Goal: Task Accomplishment & Management: Manage account settings

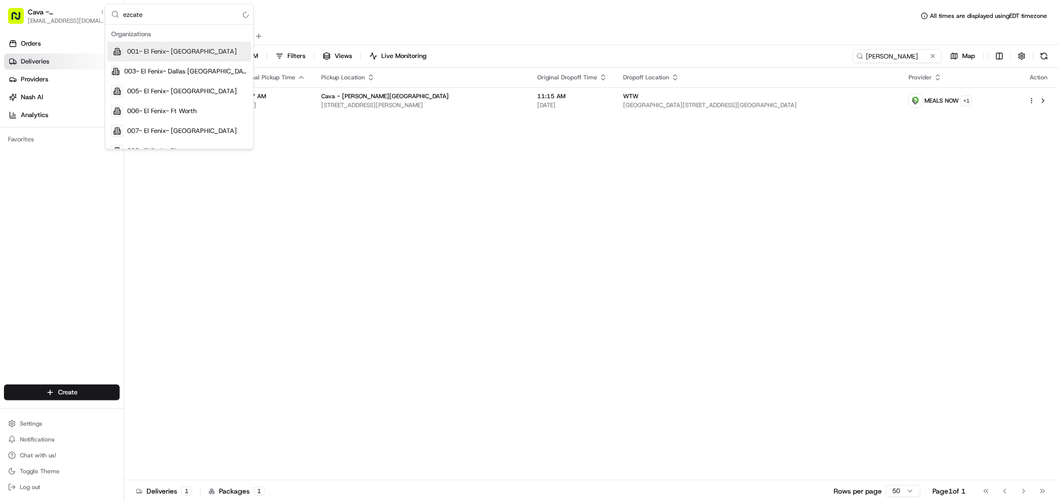
type input "ezcater"
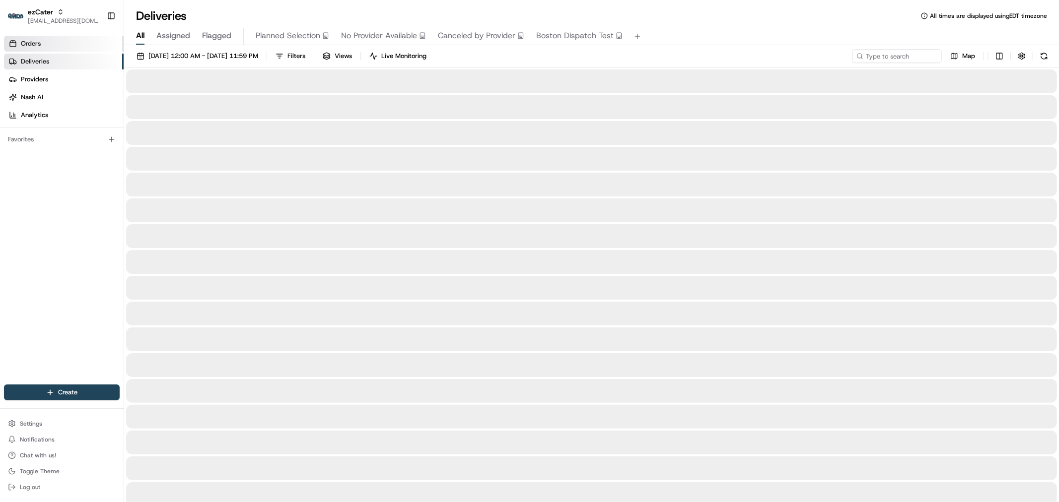
click at [52, 44] on link "Orders" at bounding box center [64, 44] width 120 height 16
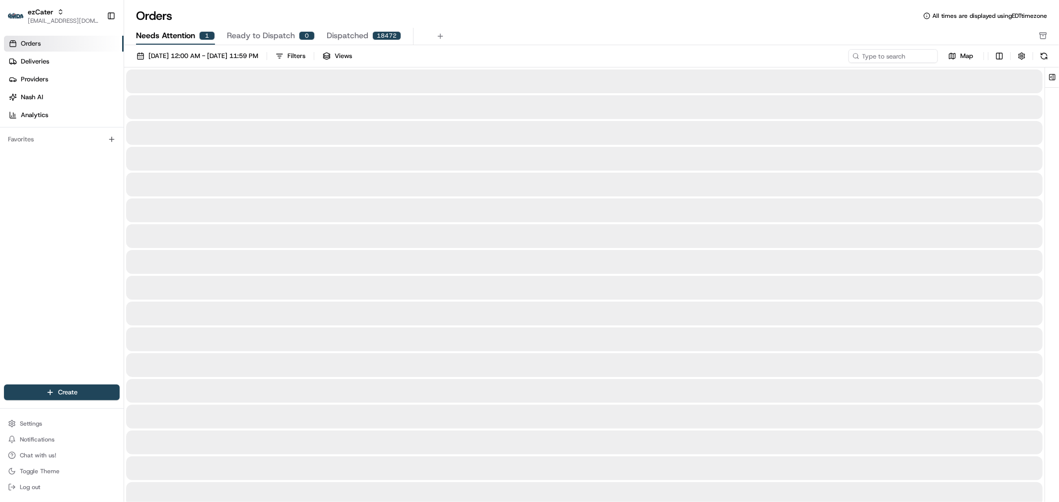
click at [176, 31] on span "Needs Attention" at bounding box center [165, 36] width 59 height 12
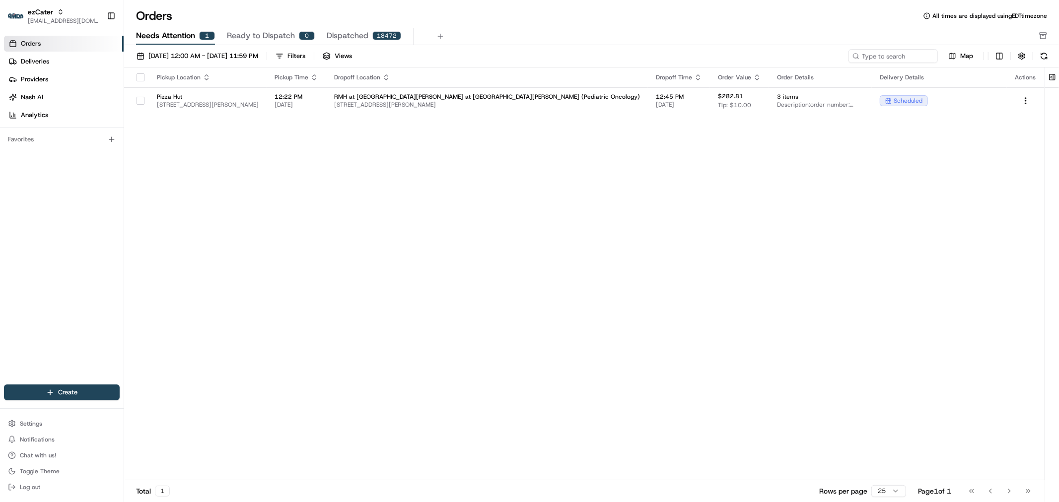
click at [508, 115] on div "Pickup Location Pickup Time Dropoff Location Dropoff Time Order Value Order Det…" at bounding box center [584, 274] width 920 height 413
click at [497, 101] on span "1515 Holcombe Blvd, Houston, TX 77030, USA" at bounding box center [487, 105] width 306 height 8
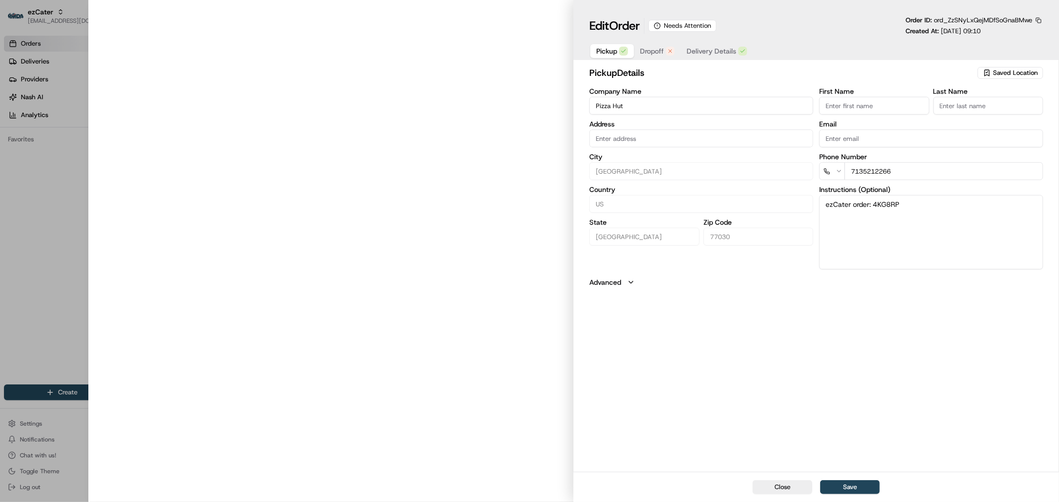
type input "2100 W Holcombe Blvd, Houston, TX, 77030"
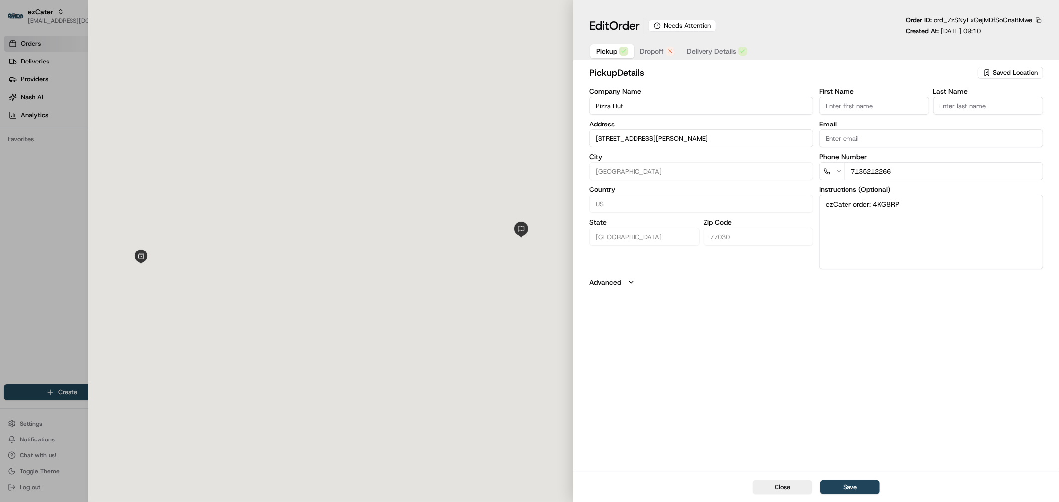
click at [663, 50] on span "Dropoff" at bounding box center [652, 51] width 24 height 10
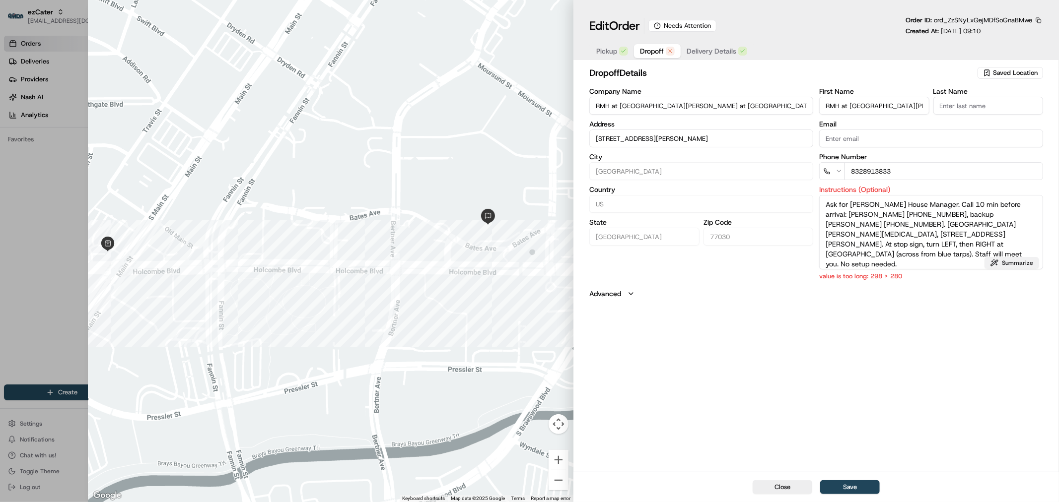
click at [1008, 261] on button "Summarize" at bounding box center [1011, 263] width 55 height 12
type textarea "Ronald McDonald House Manager. Call 10 min prior: Angelle 832-891-3833, Linda 2…"
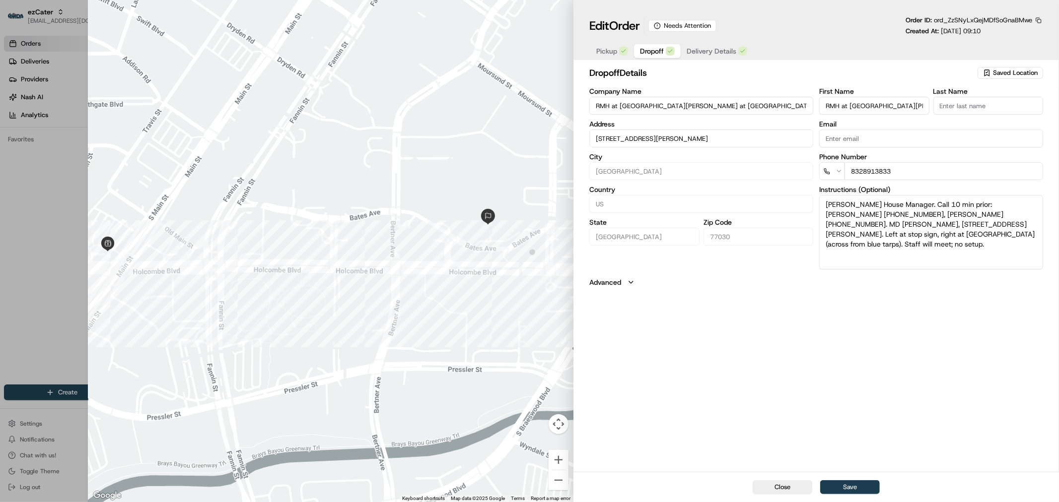
click at [859, 492] on button "Save" at bounding box center [850, 488] width 60 height 14
type input "+1"
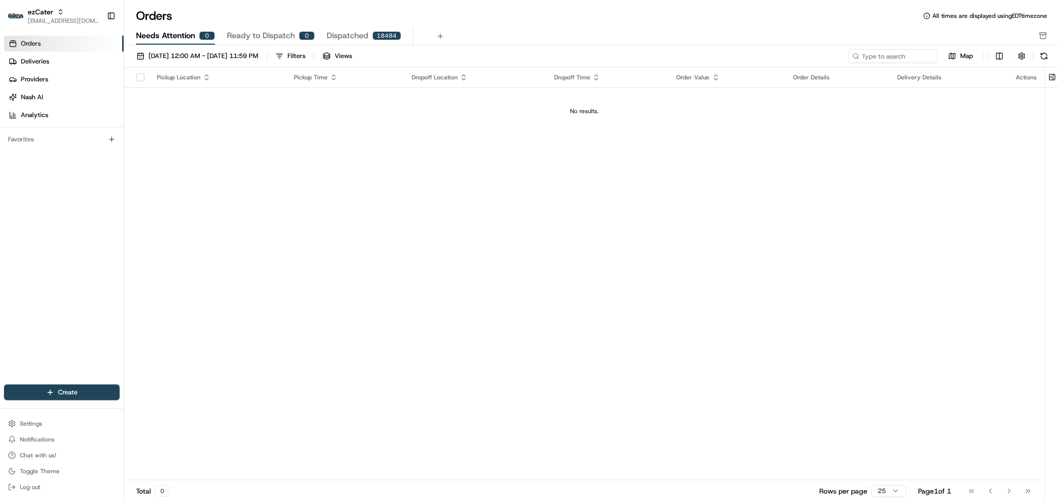
click at [462, 269] on div "Pickup Location Pickup Time Dropoff Location Dropoff Time Order Value Order Det…" at bounding box center [584, 274] width 920 height 413
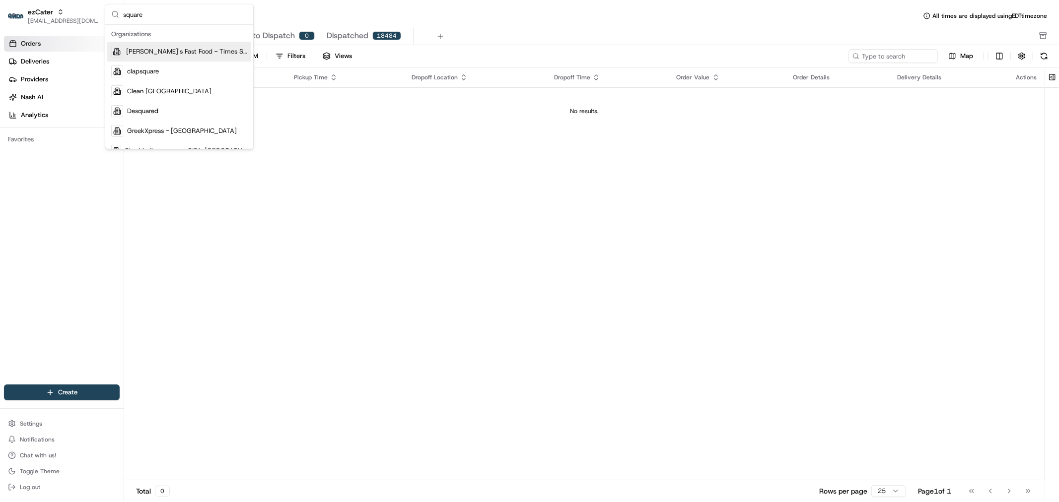
scroll to position [51, 0]
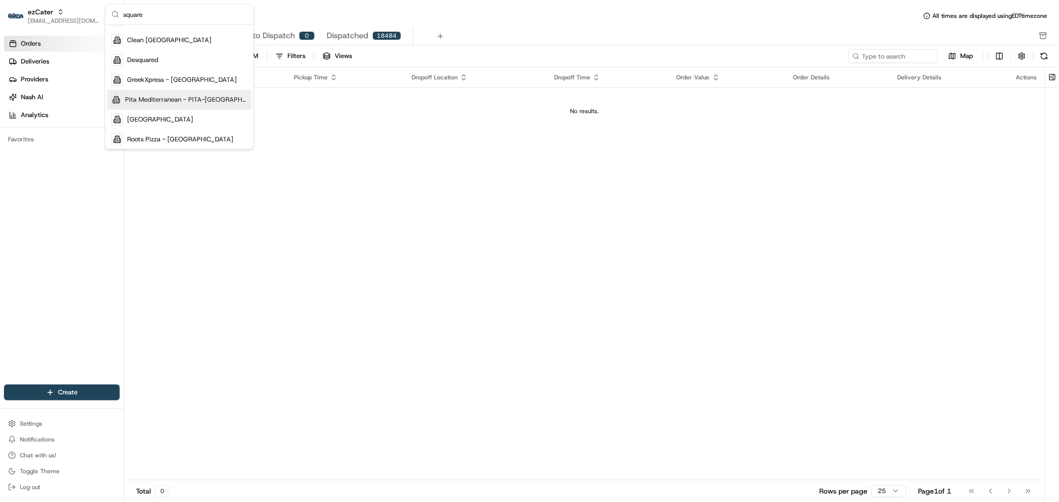
type input "square"
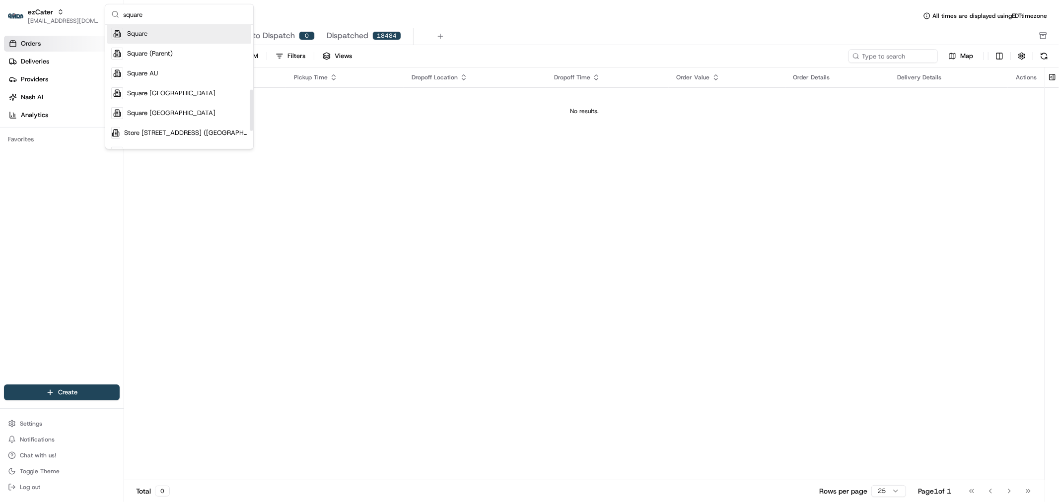
click at [200, 37] on div "Square" at bounding box center [179, 34] width 144 height 20
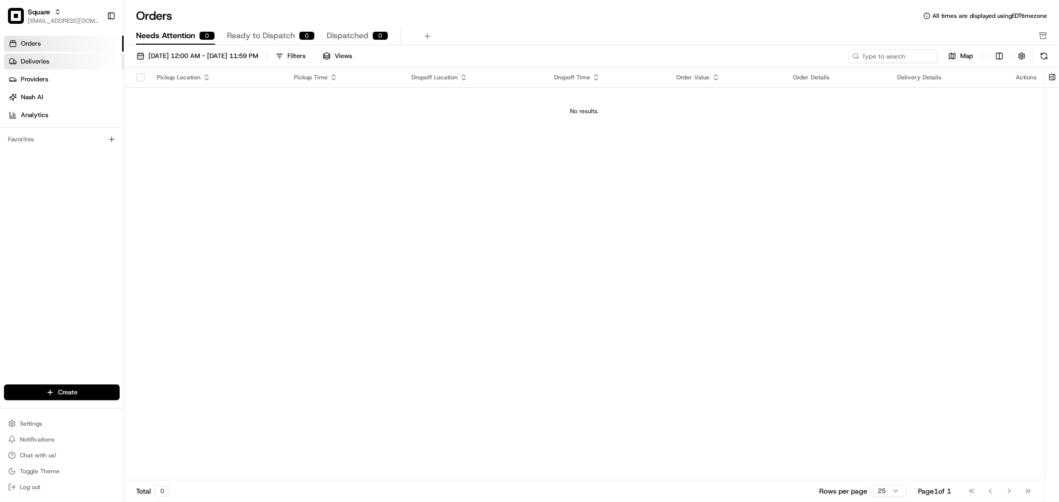
click at [53, 60] on link "Deliveries" at bounding box center [64, 62] width 120 height 16
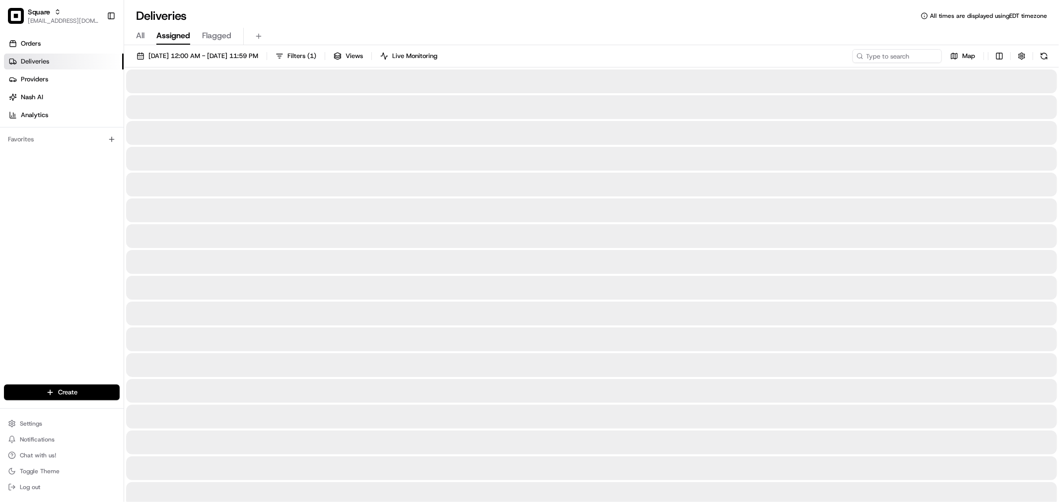
click at [904, 64] on div "08/20/2025 12:00 AM - 08/20/2025 11:59 PM Filters ( 1 ) Views Live Monitoring M…" at bounding box center [591, 58] width 935 height 18
click at [904, 58] on input at bounding box center [882, 56] width 119 height 14
paste input "4138204"
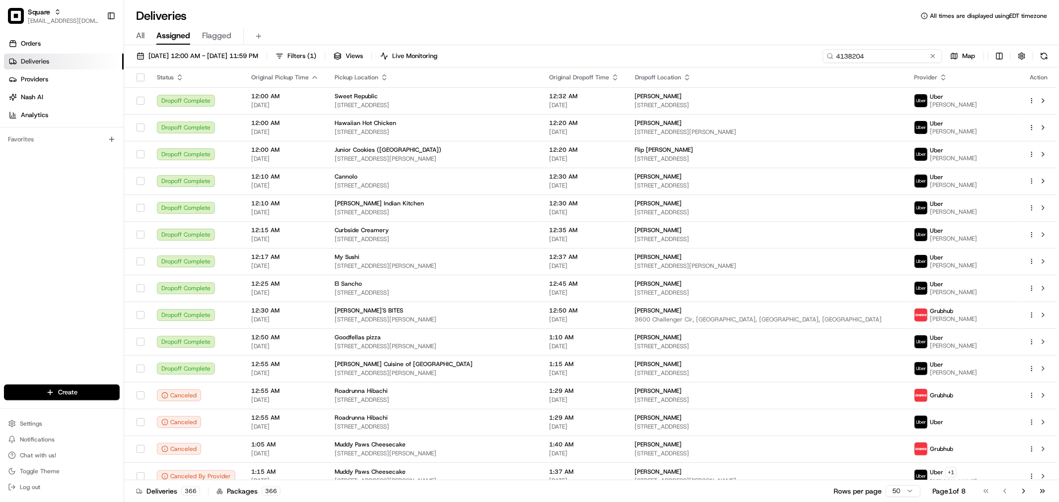
type input "4138204"
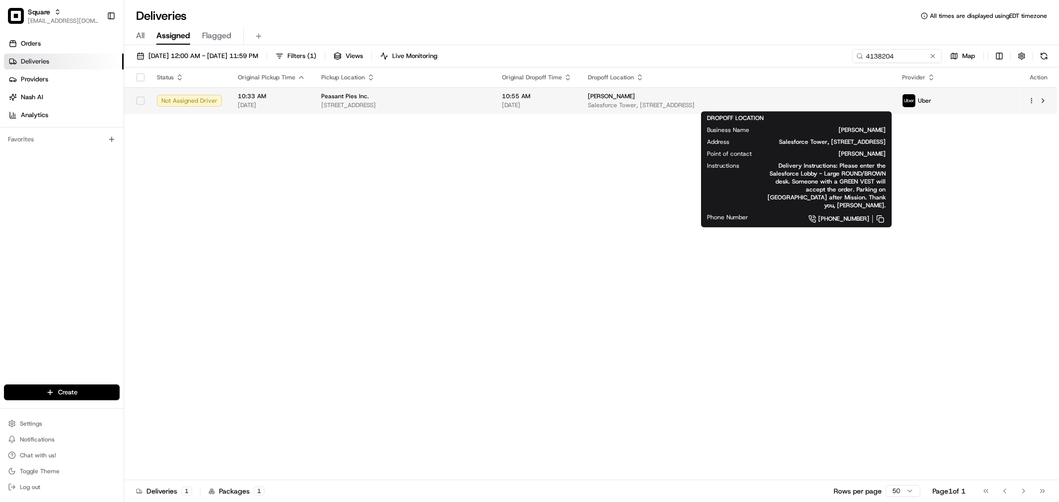
click at [635, 93] on span "Lisa Costello" at bounding box center [611, 96] width 47 height 8
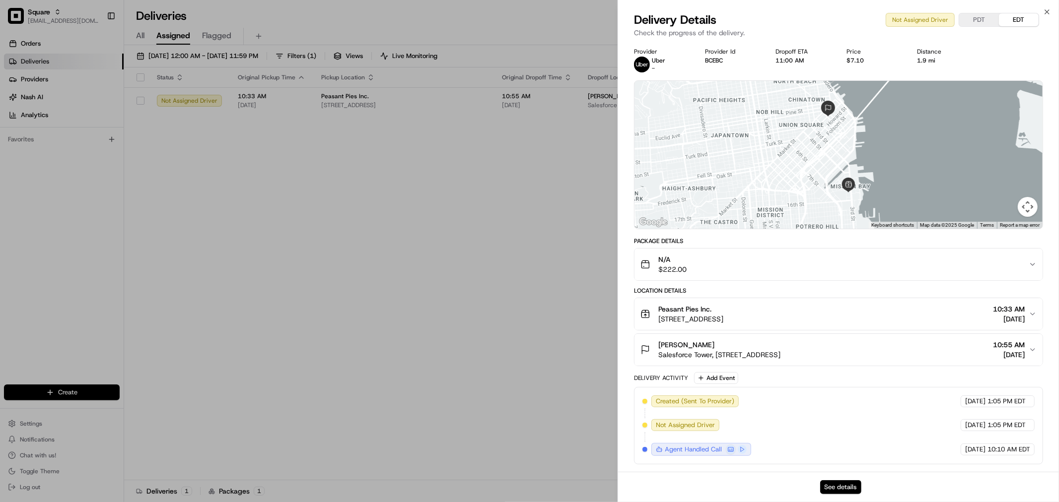
click at [838, 493] on button "See details" at bounding box center [840, 488] width 41 height 14
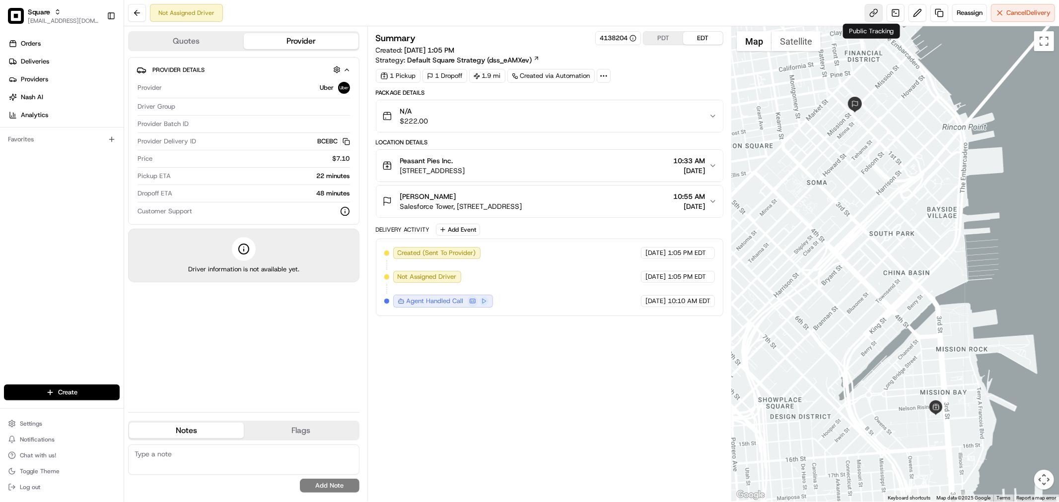
click at [877, 12] on link at bounding box center [874, 13] width 18 height 18
click at [892, 13] on link at bounding box center [896, 13] width 18 height 18
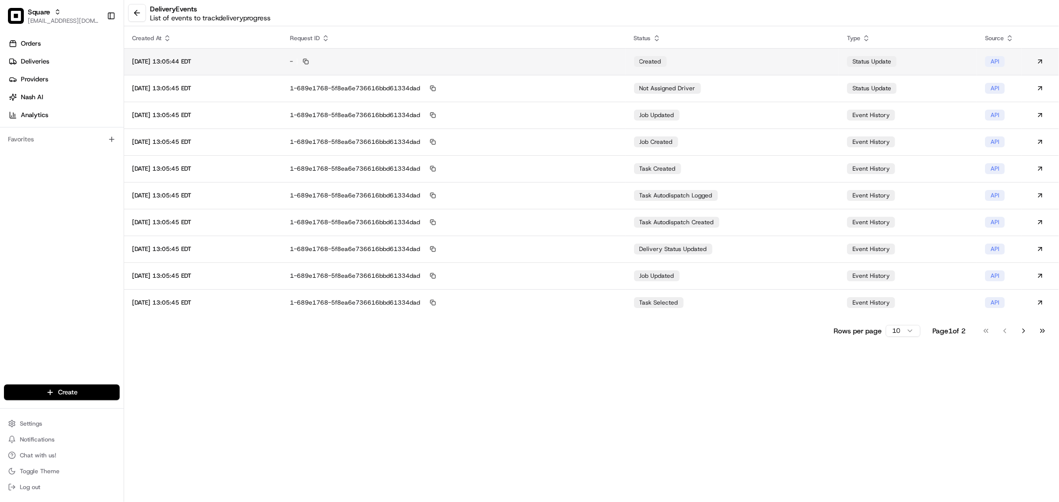
click at [777, 61] on td "created" at bounding box center [732, 61] width 213 height 27
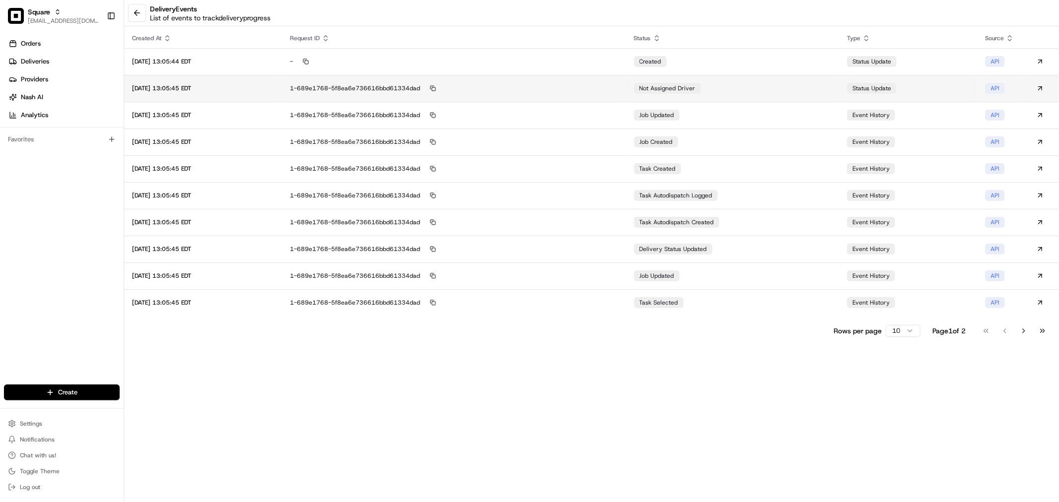
click at [750, 90] on td "not assigned driver" at bounding box center [732, 88] width 213 height 27
click at [752, 117] on td "job updated" at bounding box center [732, 115] width 213 height 27
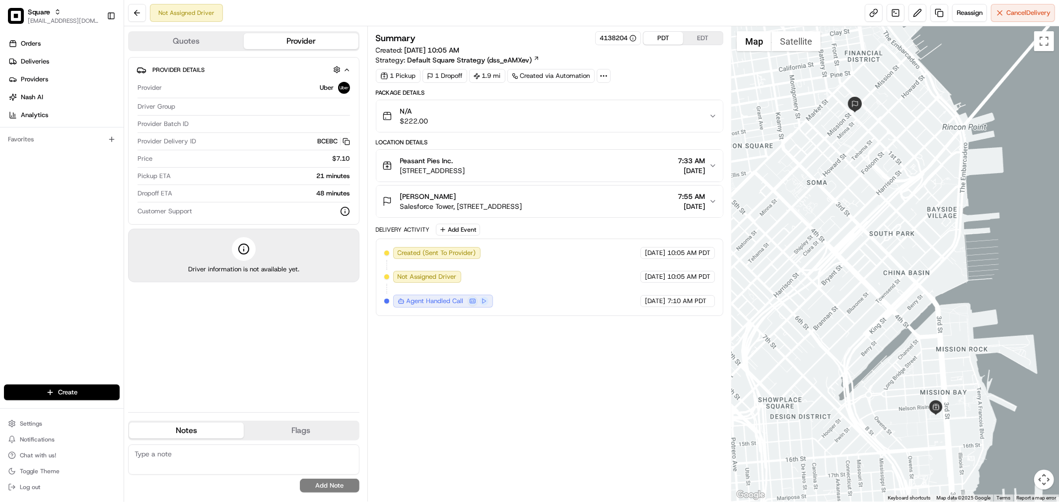
click at [664, 37] on button "PDT" at bounding box center [663, 38] width 40 height 13
click at [894, 13] on link at bounding box center [896, 13] width 18 height 18
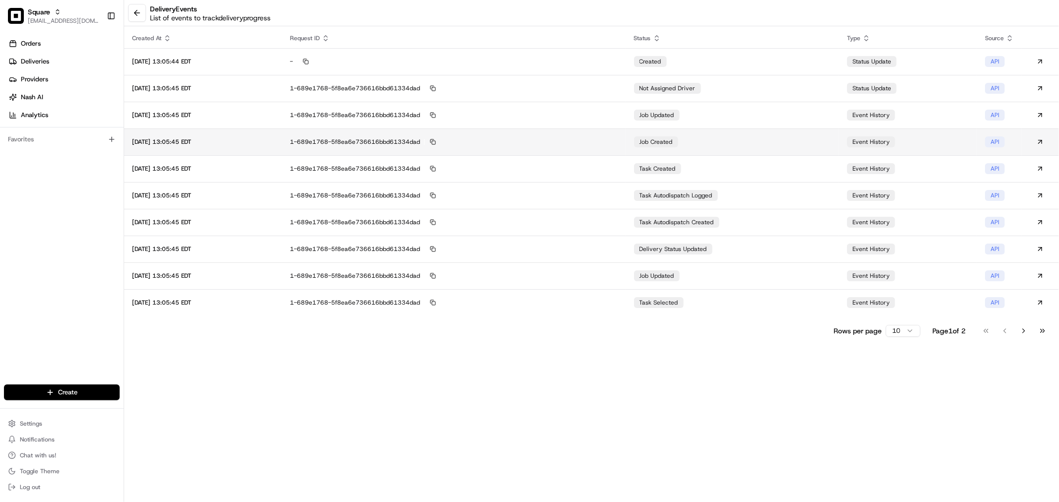
click at [691, 133] on td "job created" at bounding box center [732, 142] width 213 height 27
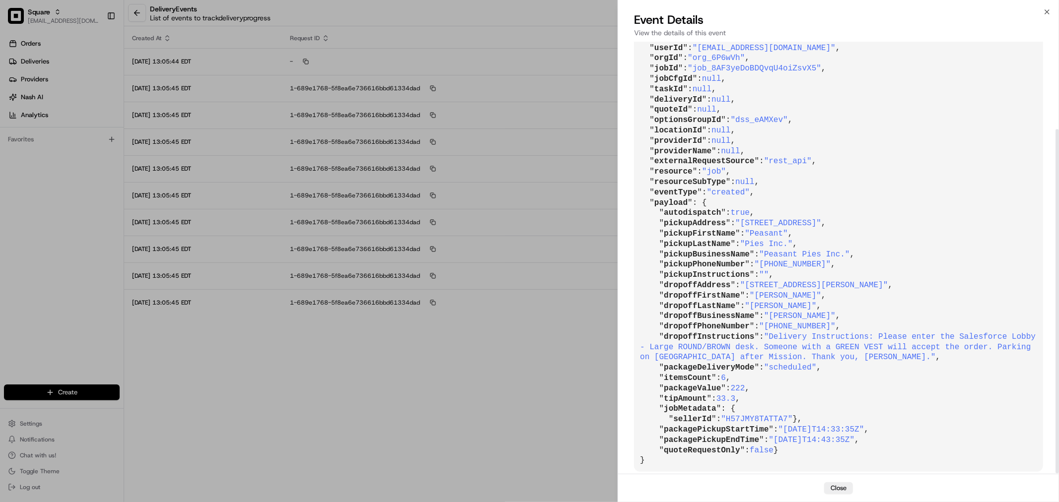
scroll to position [110, 0]
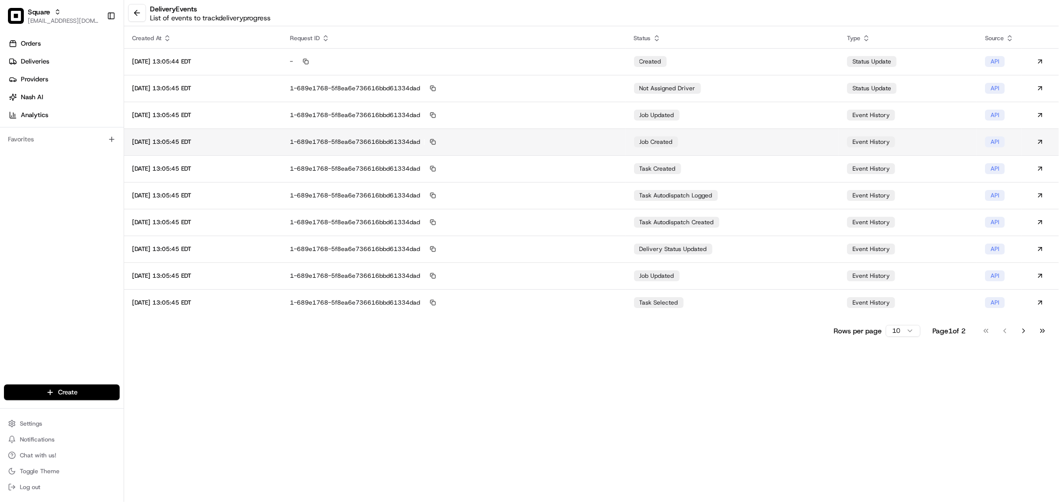
click at [653, 140] on div "job created" at bounding box center [656, 142] width 44 height 11
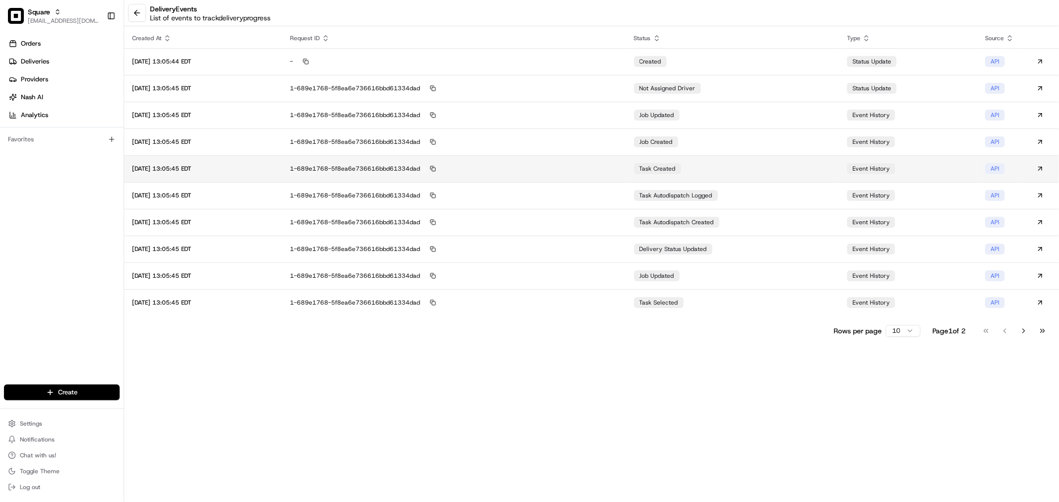
click at [676, 169] on span "task created" at bounding box center [657, 169] width 36 height 8
click at [730, 170] on td "task created" at bounding box center [732, 168] width 213 height 27
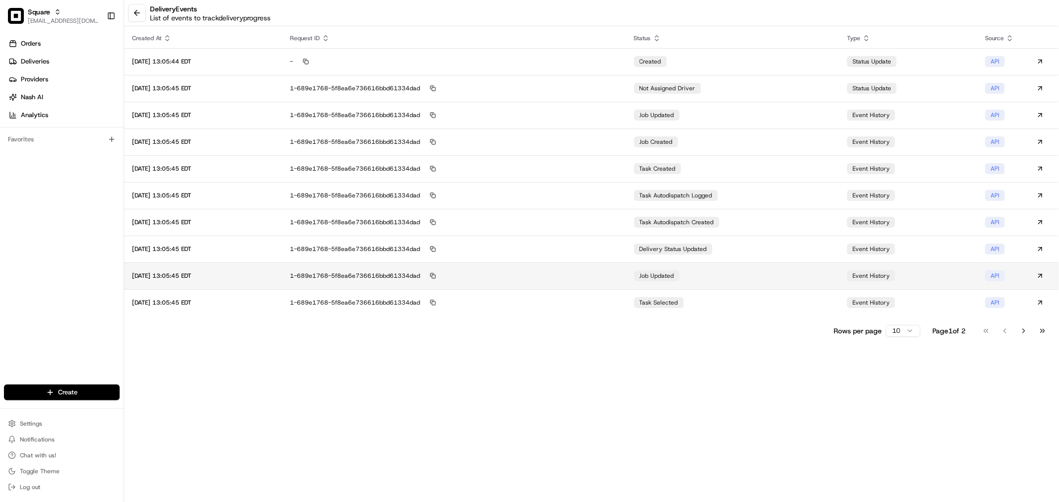
click at [746, 275] on td "job updated" at bounding box center [732, 276] width 213 height 27
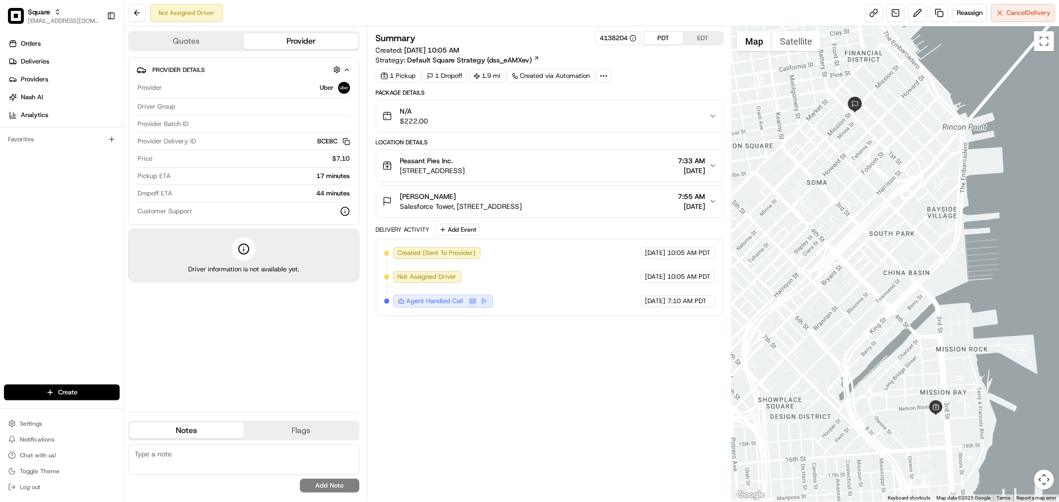
click at [185, 465] on textarea at bounding box center [243, 460] width 231 height 30
paste textarea "Type of Caller : merchant Reason for Call:Driver status Concern: merchant calle…"
type textarea "Type of Caller : merchant Reason for Call:Driver status Concern: merchant calle…"
click at [319, 484] on button "Add Note" at bounding box center [330, 486] width 60 height 14
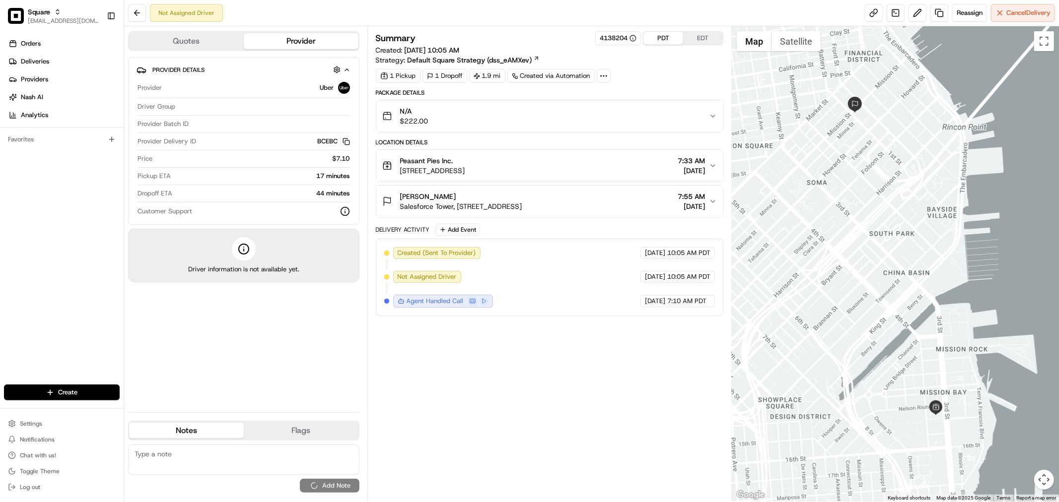
scroll to position [0, 0]
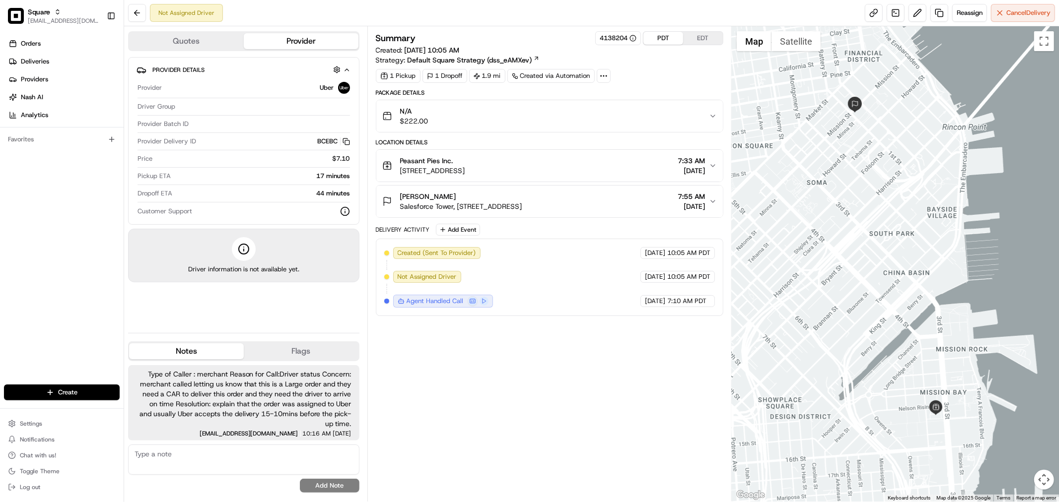
click at [699, 37] on button "EDT" at bounding box center [703, 38] width 40 height 13
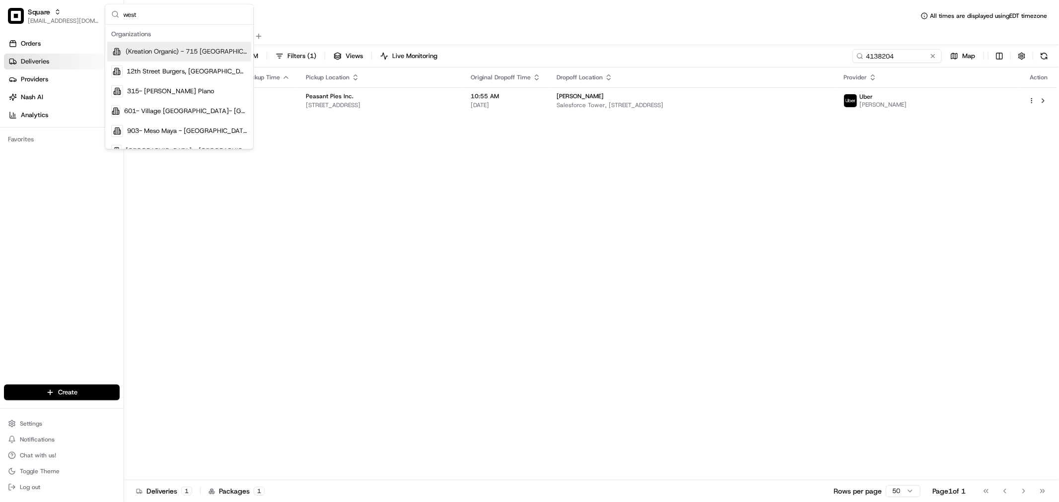
scroll to position [390, 0]
type input "w"
drag, startPoint x: 171, startPoint y: 25, endPoint x: 121, endPoint y: 16, distance: 51.3
click at [121, 16] on div "cava Organizations Cava Cava - 20 Midtown Cava - 40th and Madison Cava - Adams …" at bounding box center [179, 76] width 148 height 144
drag, startPoint x: 139, startPoint y: 15, endPoint x: 113, endPoint y: 15, distance: 26.8
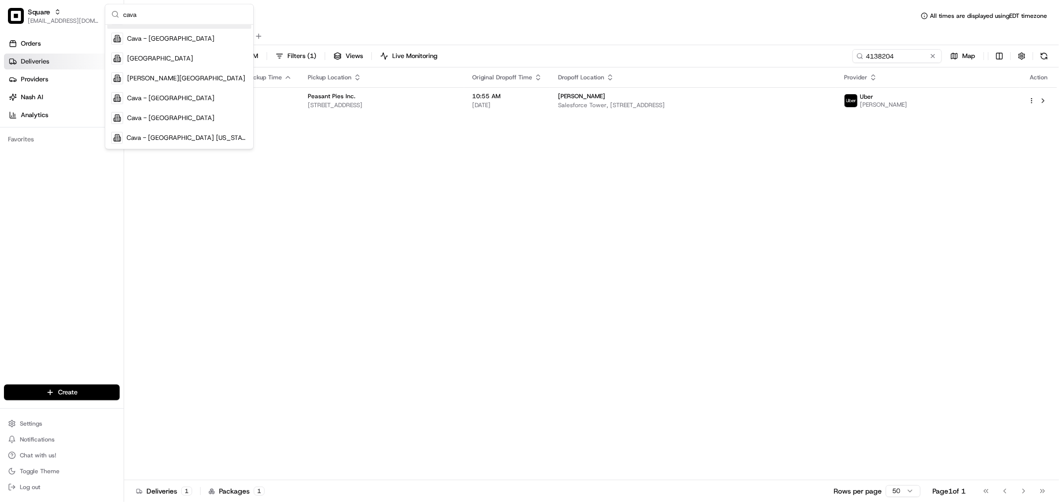
click at [113, 15] on div "cava" at bounding box center [179, 14] width 148 height 20
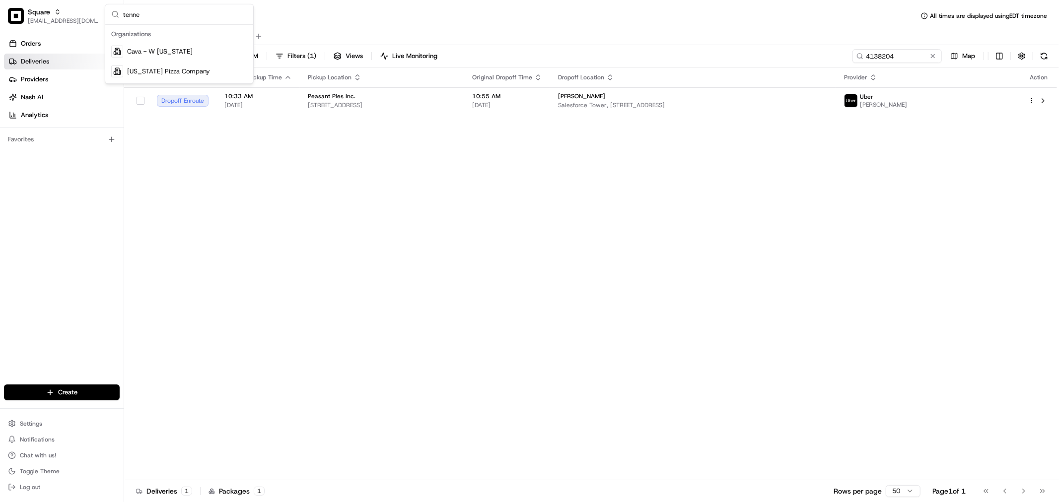
scroll to position [0, 0]
type input "tenne"
click at [167, 56] on div "Cava - W [US_STATE]" at bounding box center [179, 52] width 144 height 20
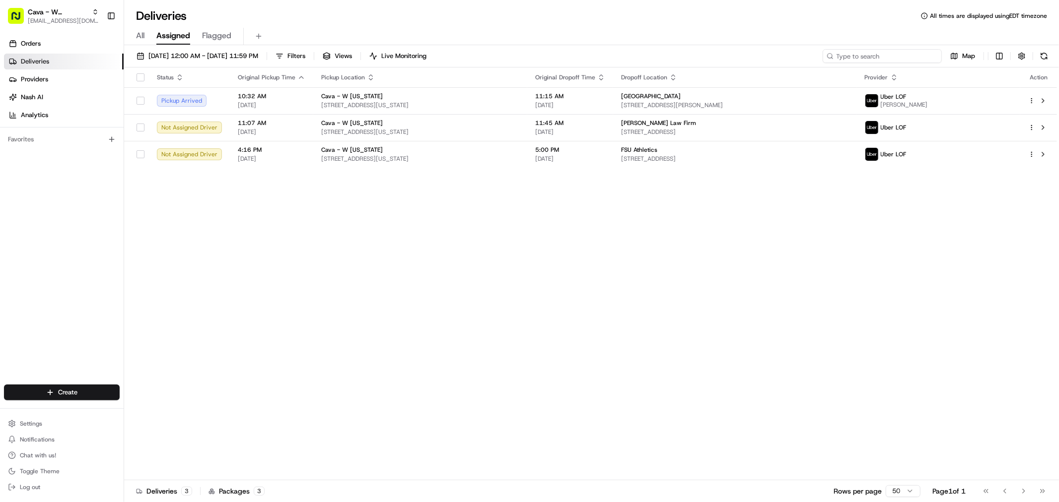
click at [899, 52] on input at bounding box center [882, 56] width 119 height 14
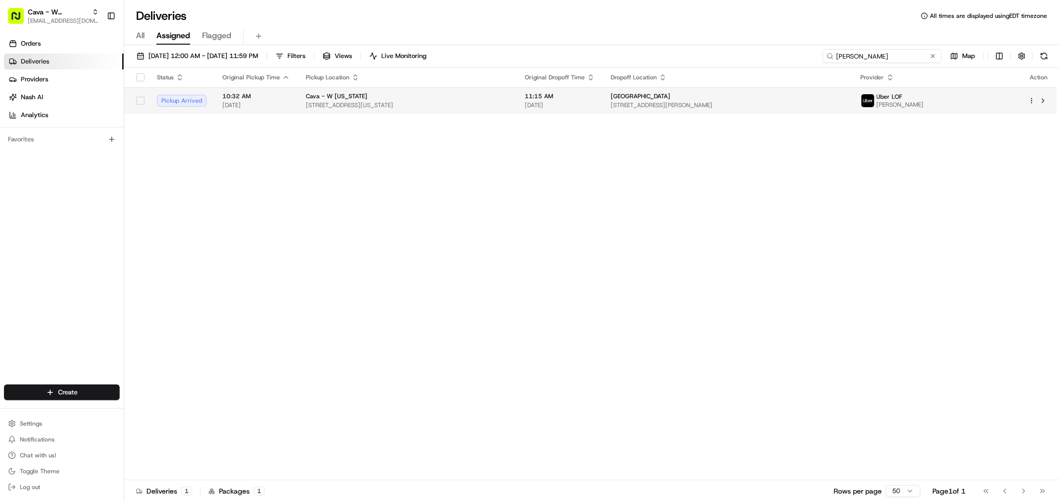
type input "naomi"
click at [571, 101] on td "11:15 AM 08/20/2025" at bounding box center [560, 100] width 86 height 27
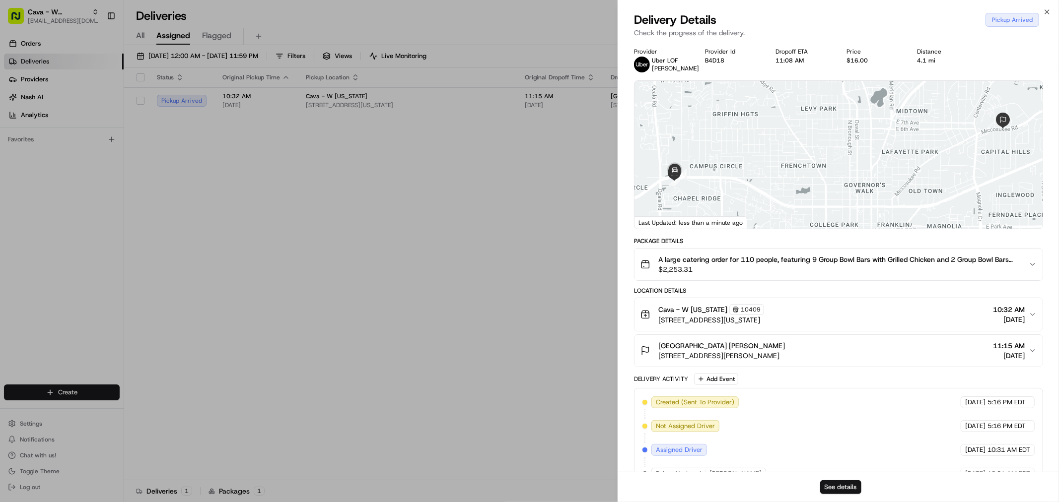
click at [837, 489] on button "See details" at bounding box center [840, 488] width 41 height 14
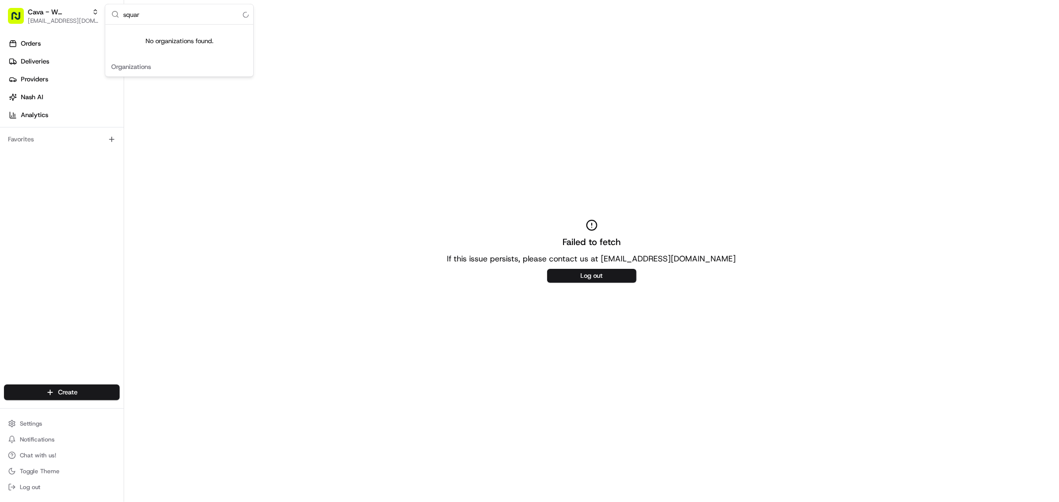
type input "squar"
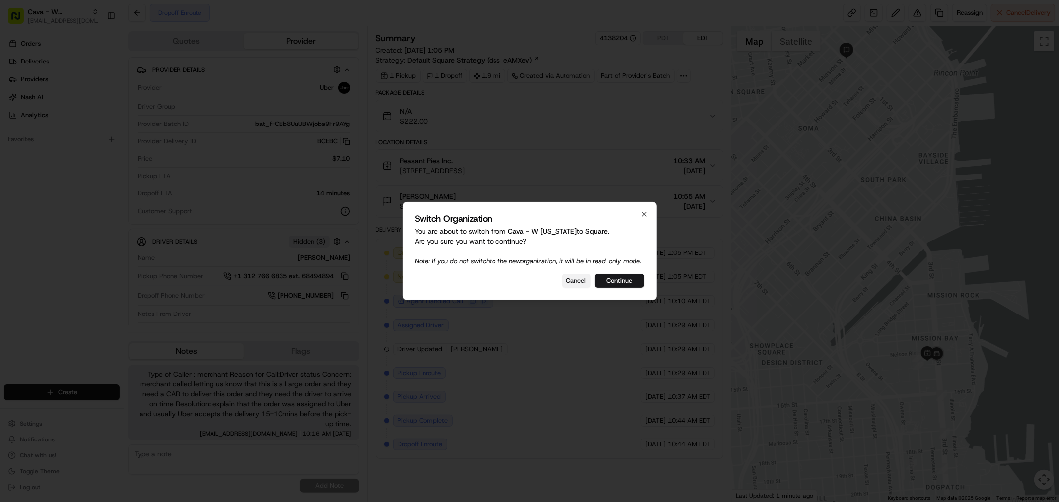
click at [567, 287] on button "Cancel" at bounding box center [576, 281] width 29 height 14
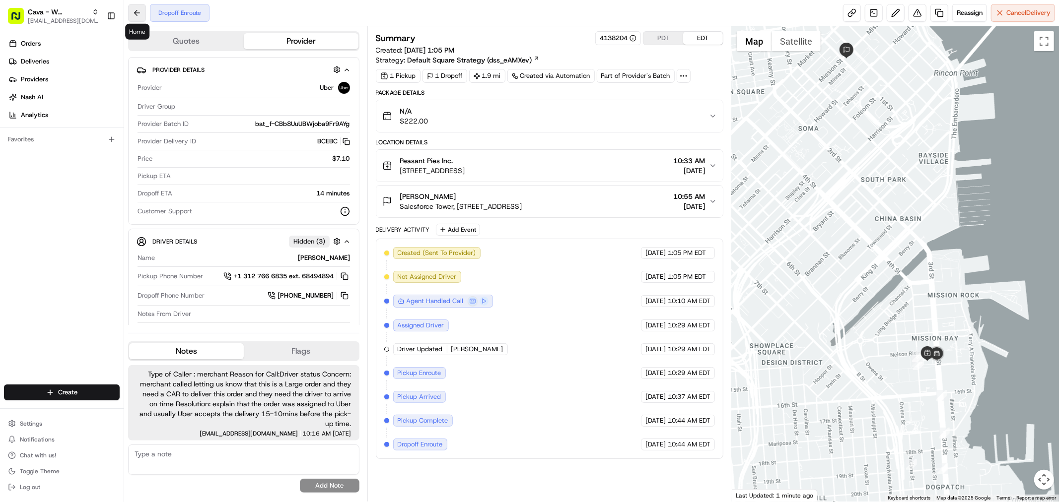
click at [135, 13] on button at bounding box center [137, 13] width 18 height 18
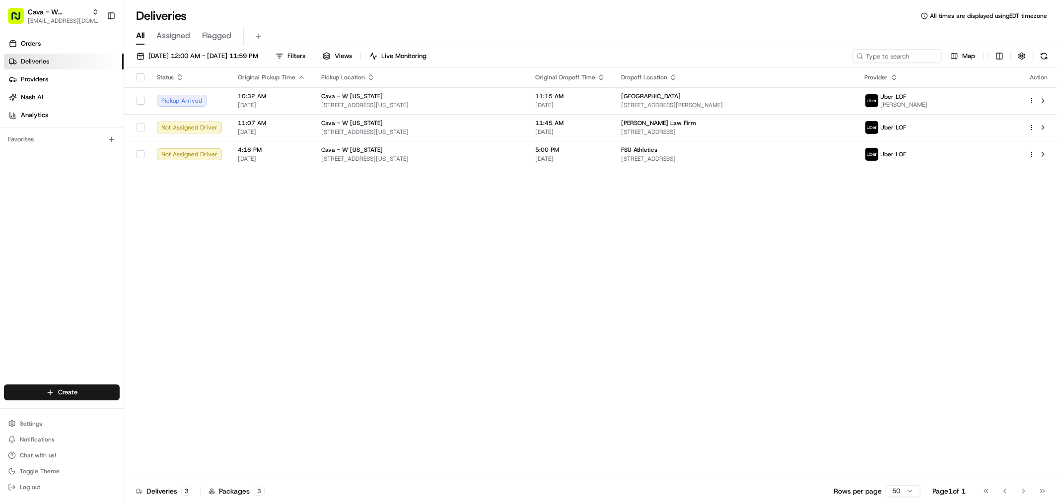
click at [695, 13] on div "Deliveries All times are displayed using EDT timezone" at bounding box center [591, 16] width 935 height 16
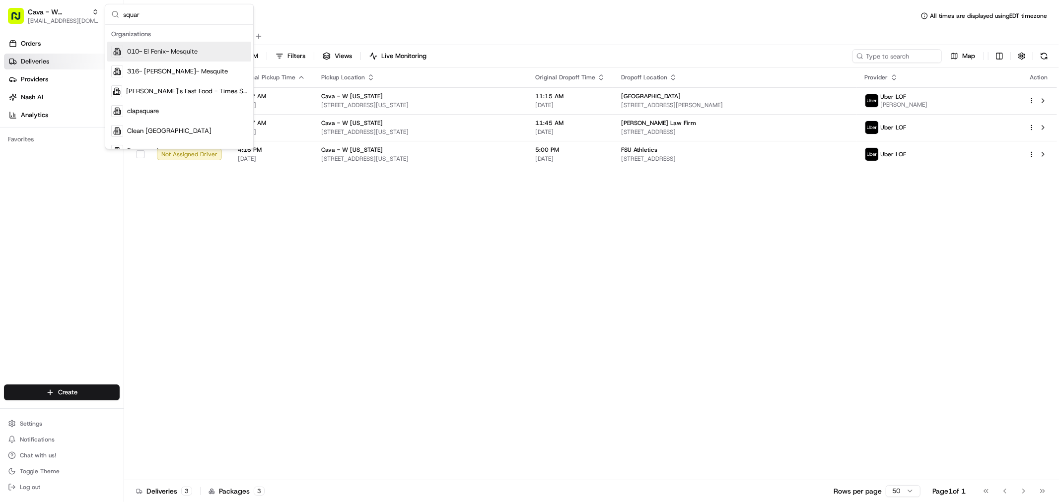
type input "square"
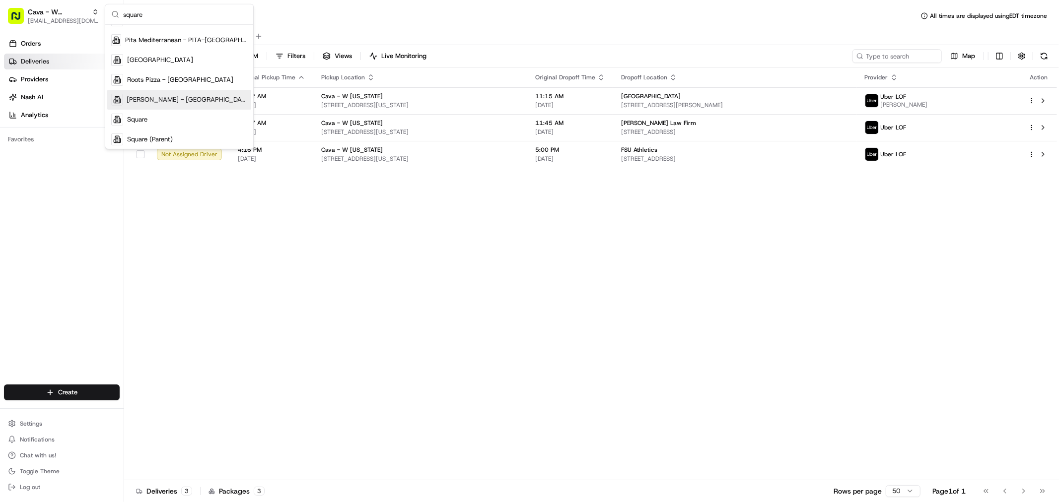
scroll to position [131, 0]
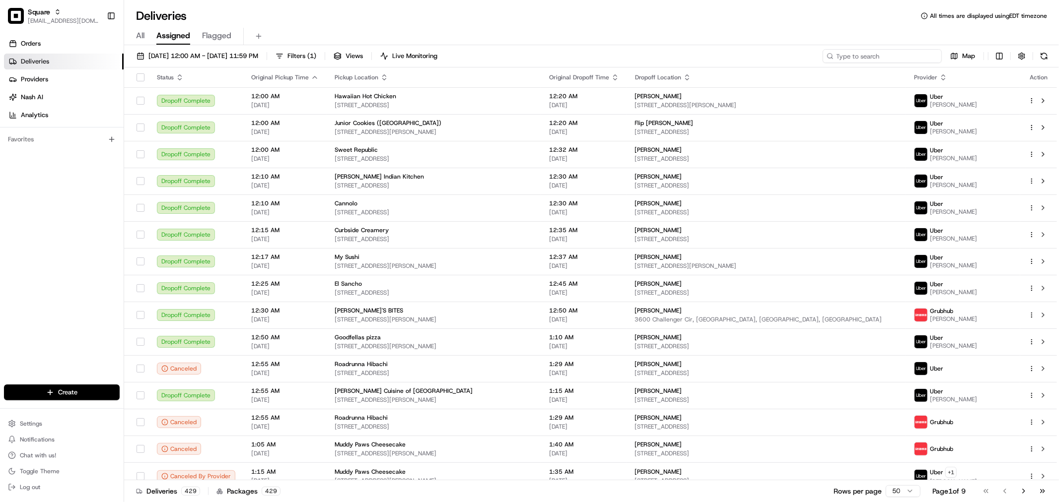
click at [904, 51] on input at bounding box center [882, 56] width 119 height 14
paste input "8510417"
type input "8510417"
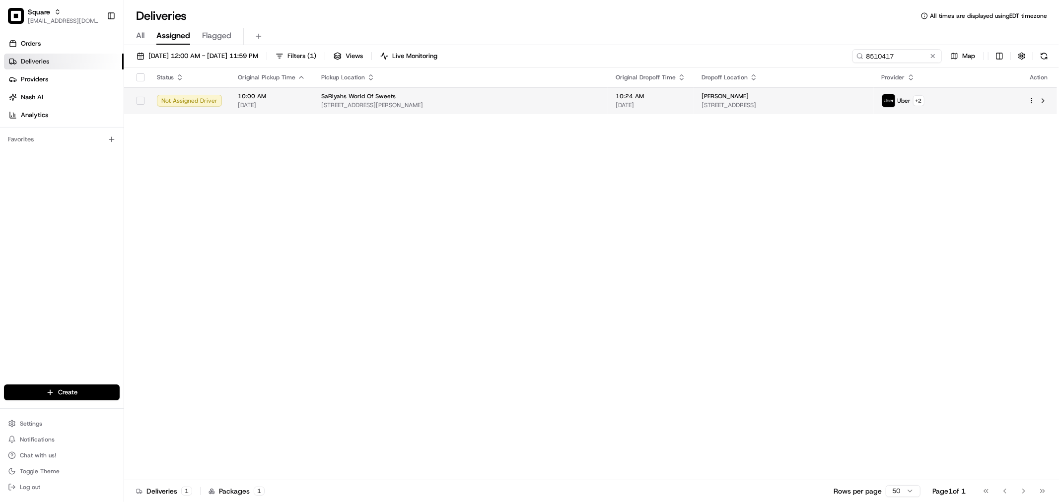
click at [709, 112] on td "[PERSON_NAME] [STREET_ADDRESS]" at bounding box center [783, 100] width 180 height 27
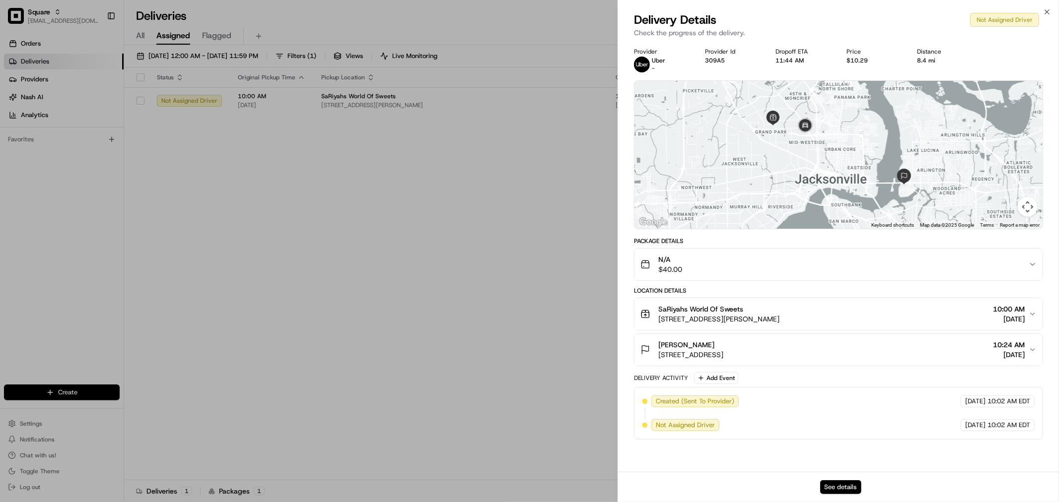
click at [847, 483] on button "See details" at bounding box center [840, 488] width 41 height 14
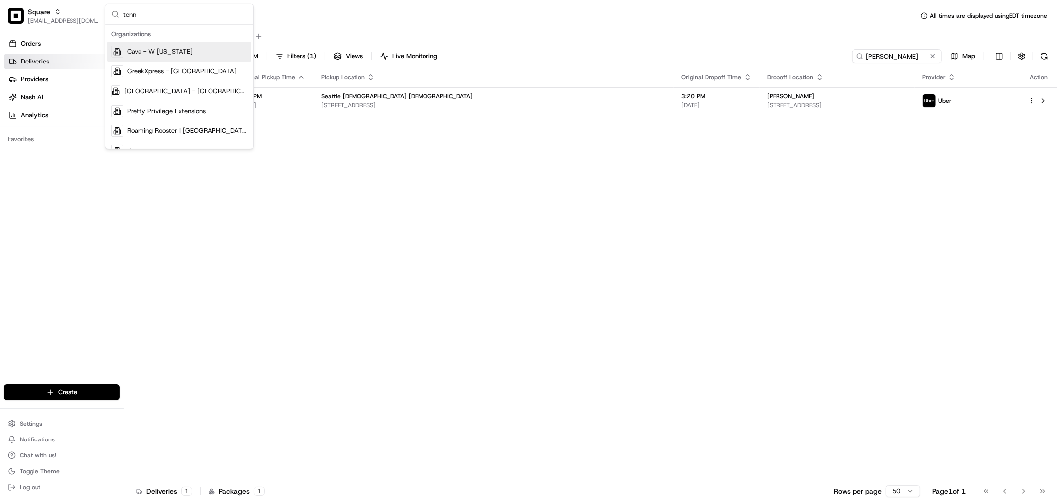
type input "tenne"
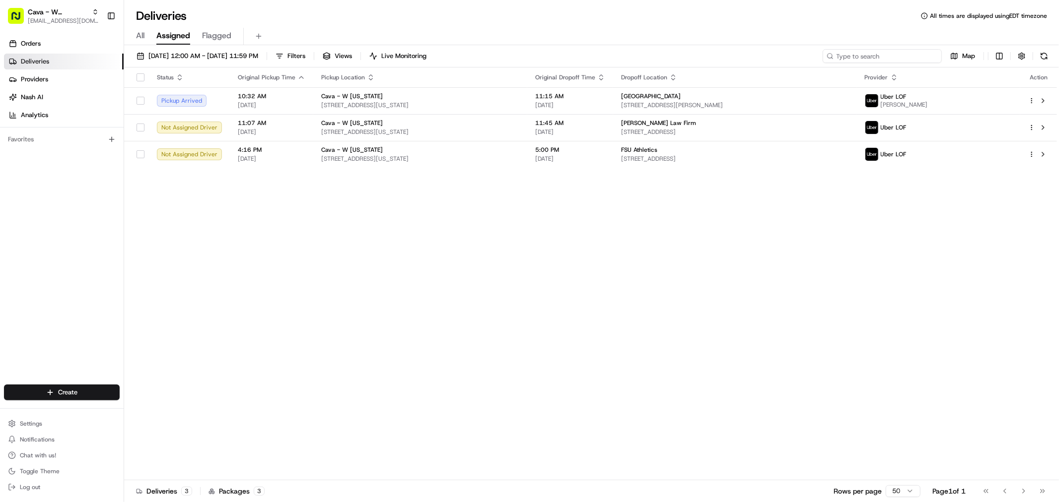
click at [880, 53] on input at bounding box center [882, 56] width 119 height 14
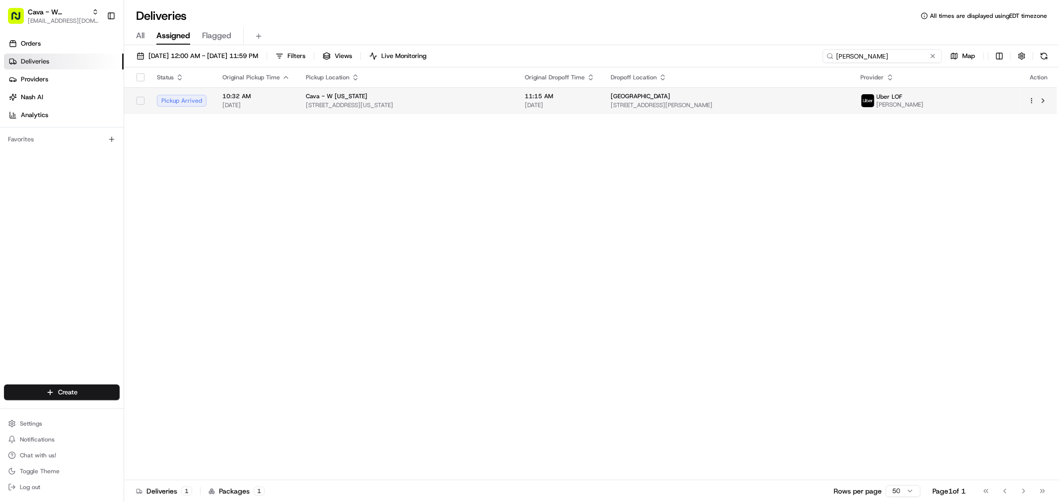
type input "naomi"
click at [765, 97] on div "Goodwood Museum & Gardens" at bounding box center [728, 96] width 234 height 8
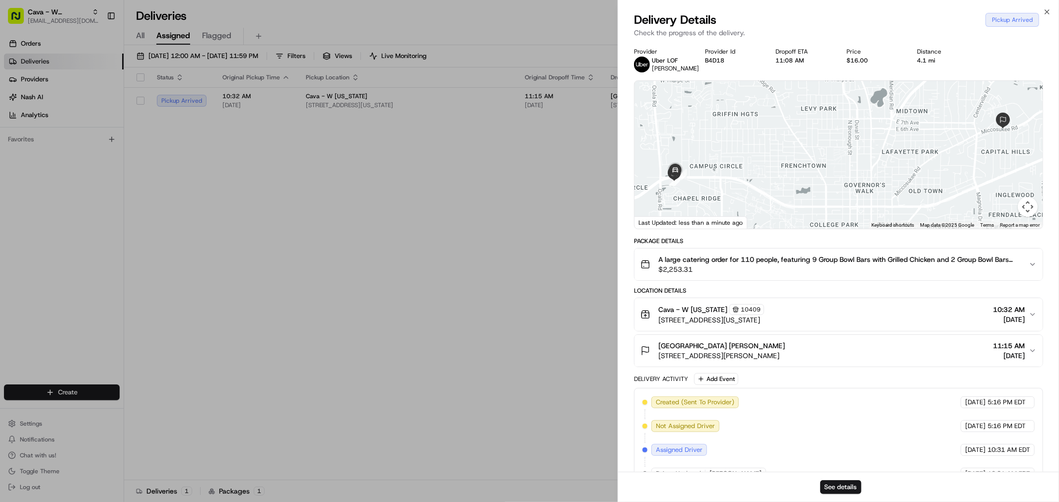
click at [833, 484] on button "See details" at bounding box center [840, 488] width 41 height 14
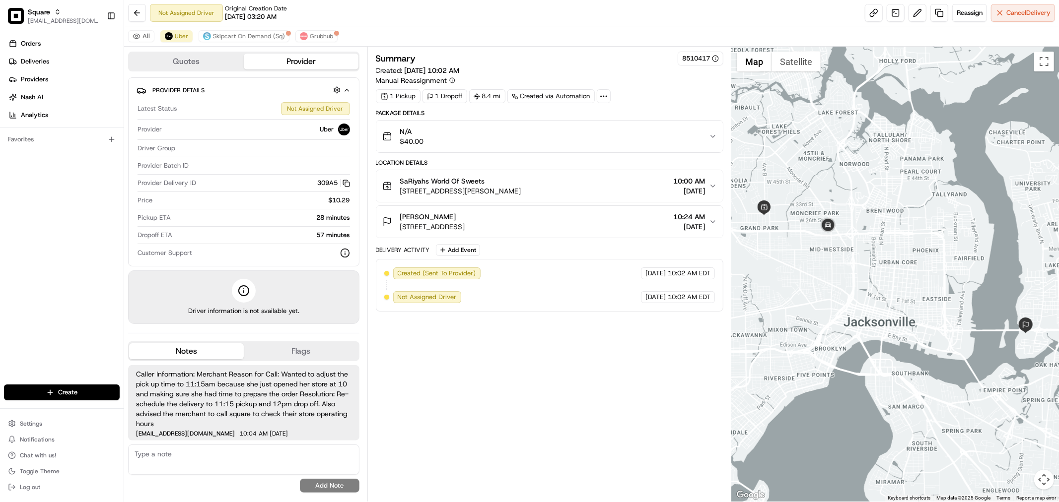
click at [655, 195] on div "SaRiyahs World Of Sweets 3824 Almeda St, Jacksonville, FL 32209, USA 10:00 AM 0…" at bounding box center [545, 186] width 327 height 20
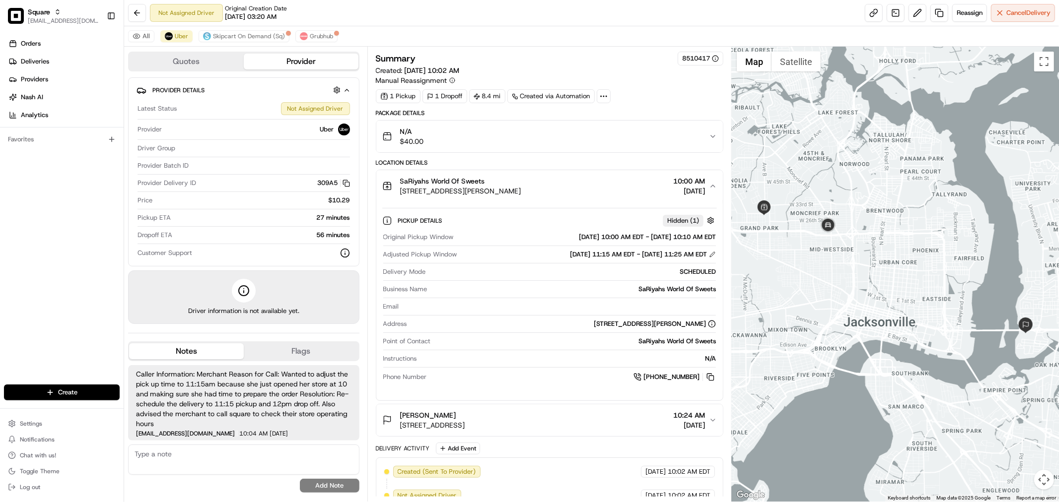
scroll to position [13, 0]
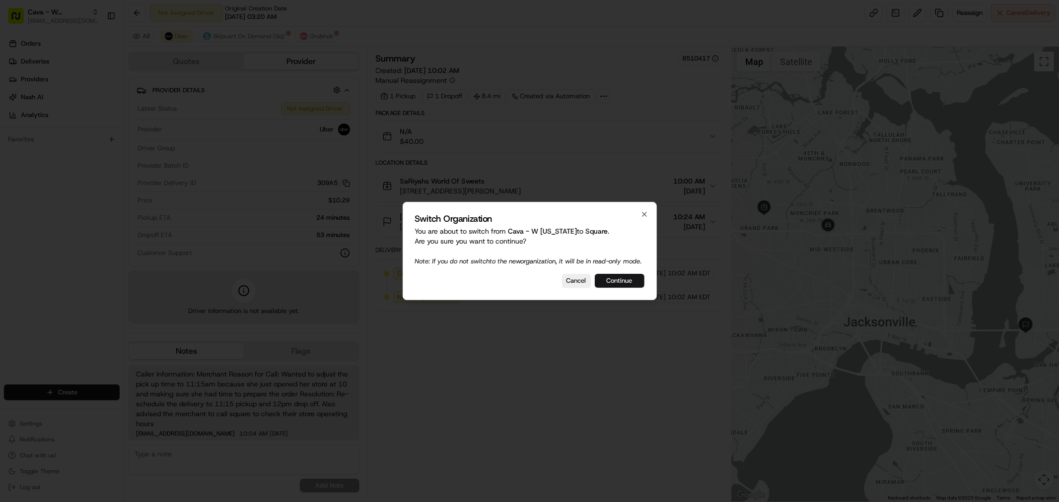
click at [621, 285] on button "Continue" at bounding box center [620, 281] width 50 height 14
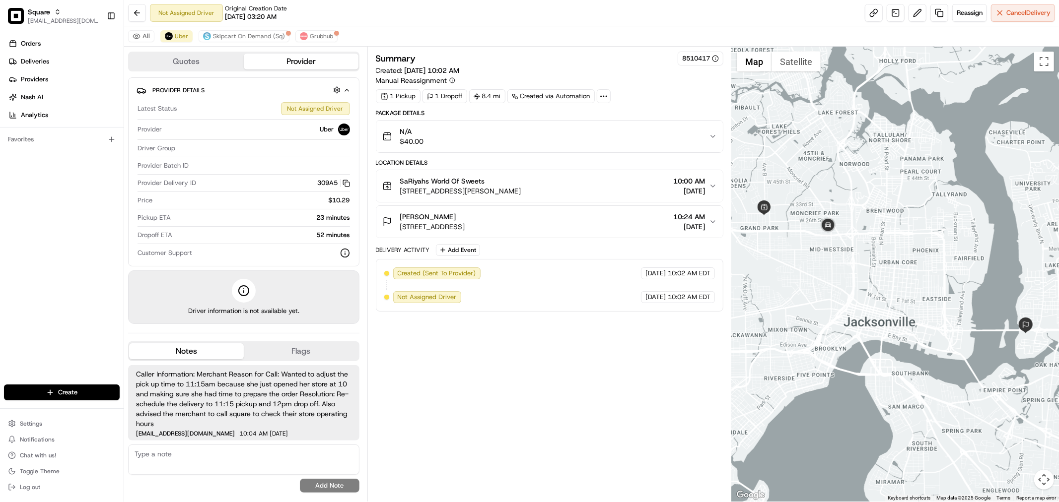
click at [259, 455] on textarea at bounding box center [243, 460] width 231 height 30
paste textarea "Type of Caller : merchant Reason for Call: delivery time confirmation Concern: …"
type textarea "Type of Caller : merchant Reason for Call: delivery time confirmation Concern: …"
click at [330, 486] on button "Add Note" at bounding box center [330, 486] width 60 height 14
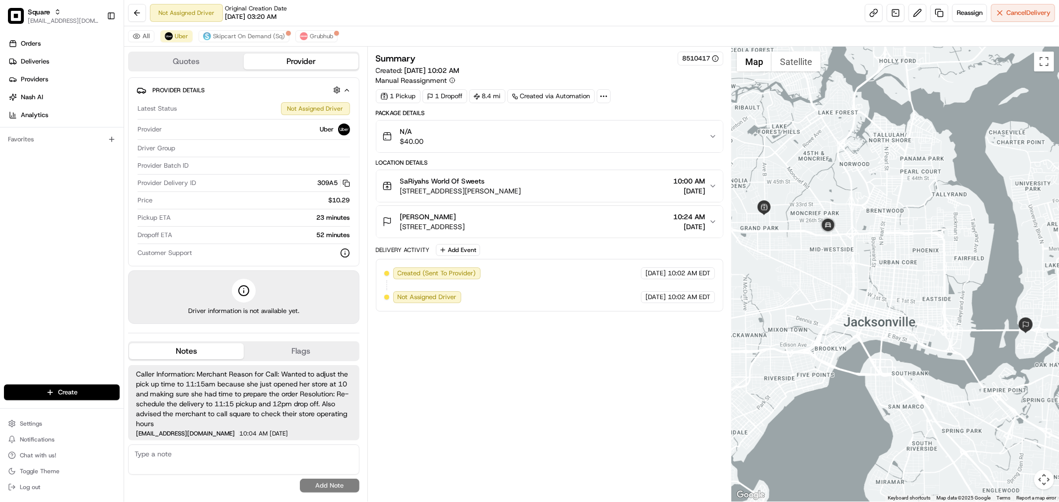
scroll to position [28, 0]
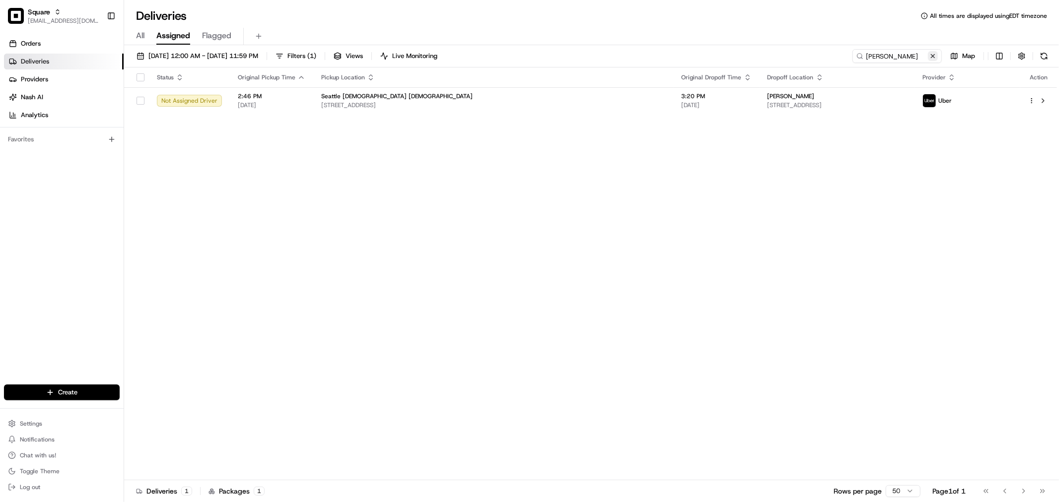
click at [935, 53] on button at bounding box center [933, 56] width 10 height 10
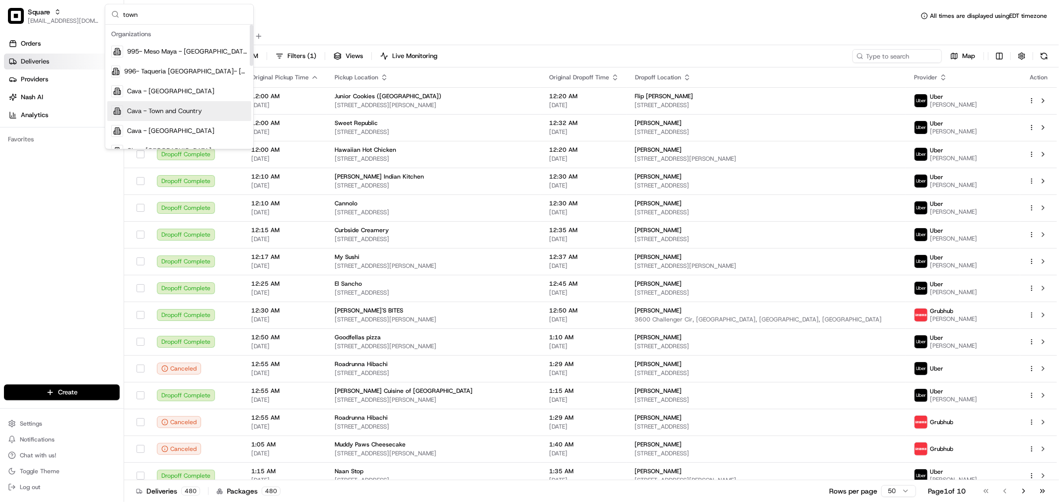
type input "town"
click at [168, 112] on span "Cava - Town and Country" at bounding box center [164, 111] width 75 height 9
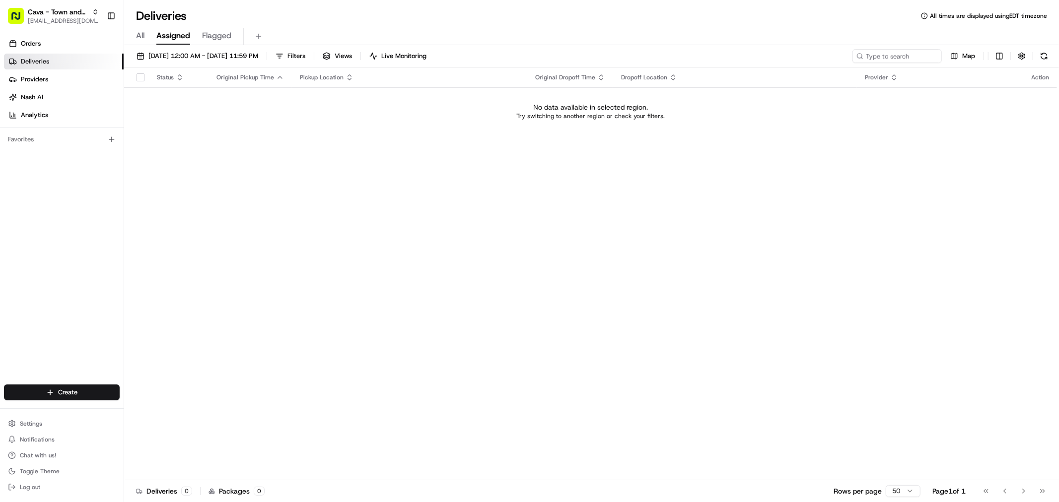
drag, startPoint x: 342, startPoint y: 22, endPoint x: 618, endPoint y: 32, distance: 276.2
click at [618, 32] on div "All Assigned Flagged" at bounding box center [591, 36] width 935 height 17
click at [65, 45] on link "Orders" at bounding box center [64, 44] width 120 height 16
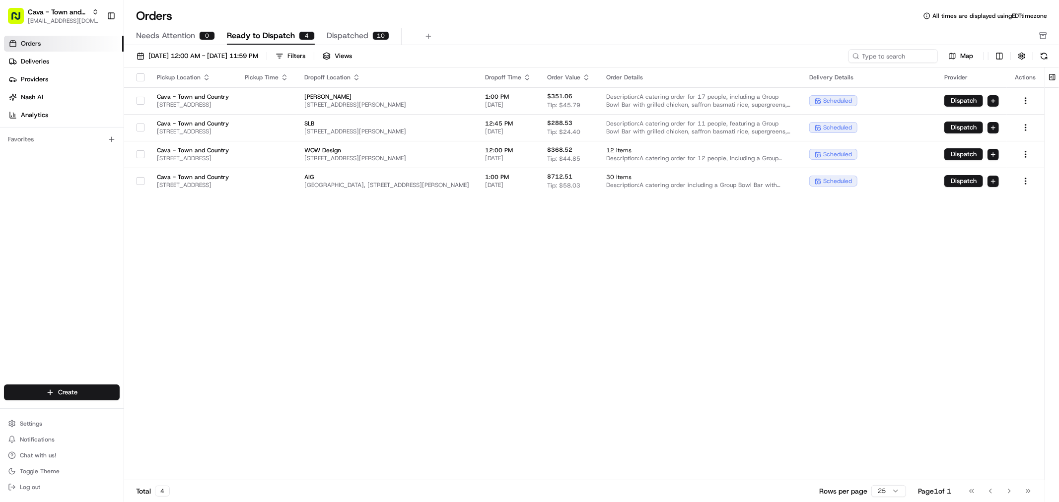
click at [176, 33] on span "Needs Attention" at bounding box center [165, 36] width 59 height 12
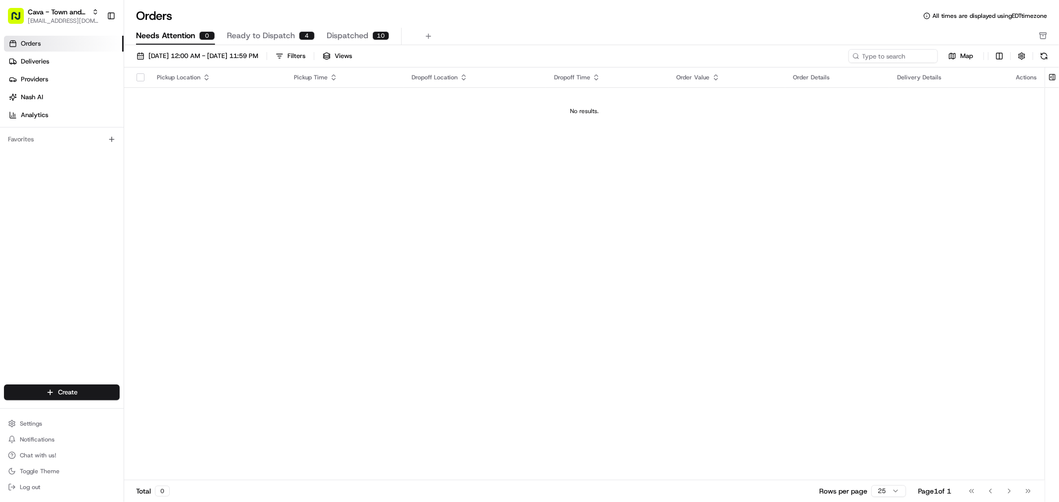
click at [374, 33] on div "10" at bounding box center [380, 35] width 17 height 9
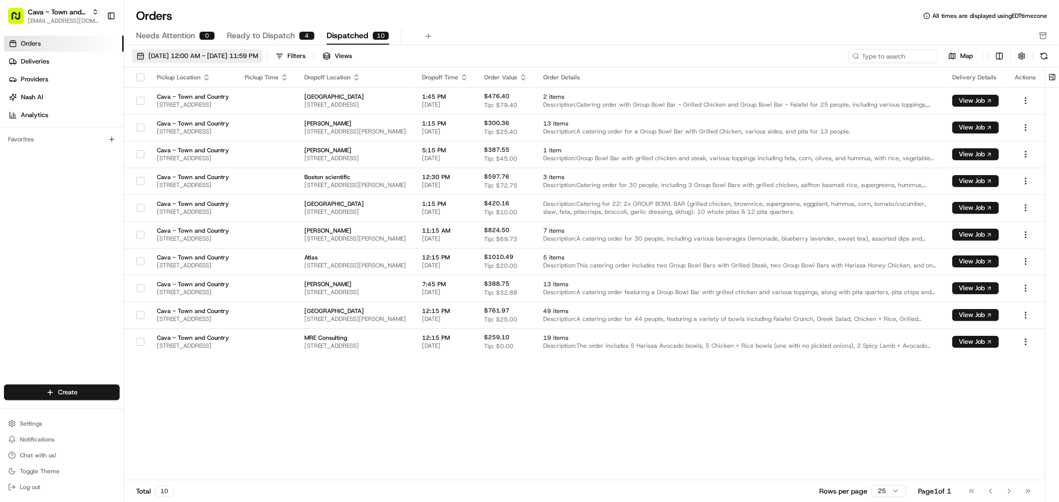
click at [219, 51] on button "08/01/2025 12:00 AM - 08/31/2025 11:59 PM" at bounding box center [197, 56] width 131 height 14
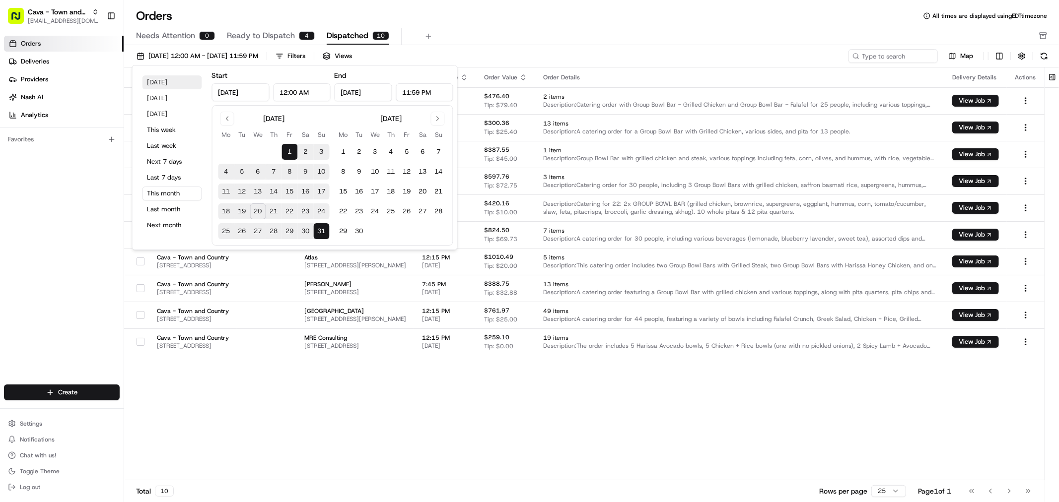
click at [142, 80] on button "[DATE]" at bounding box center [172, 82] width 60 height 14
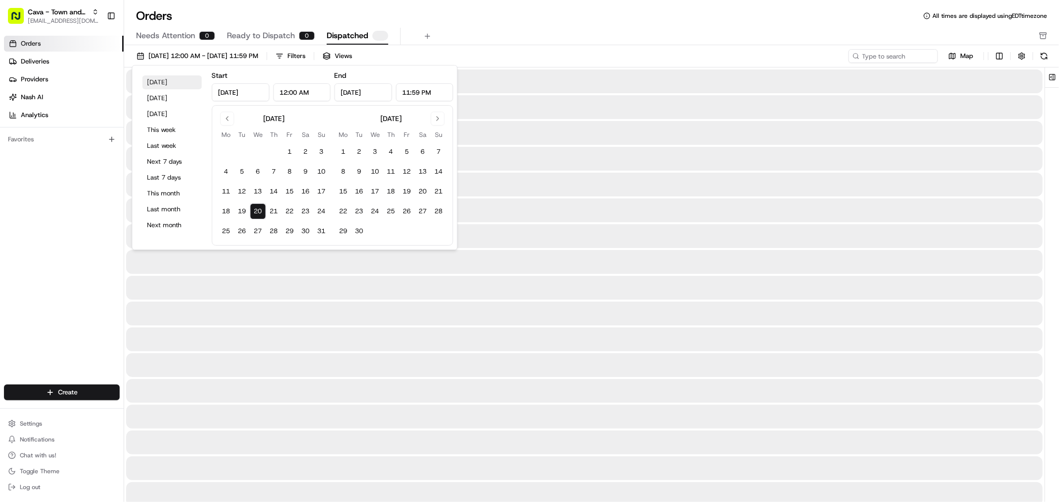
type input "[DATE]"
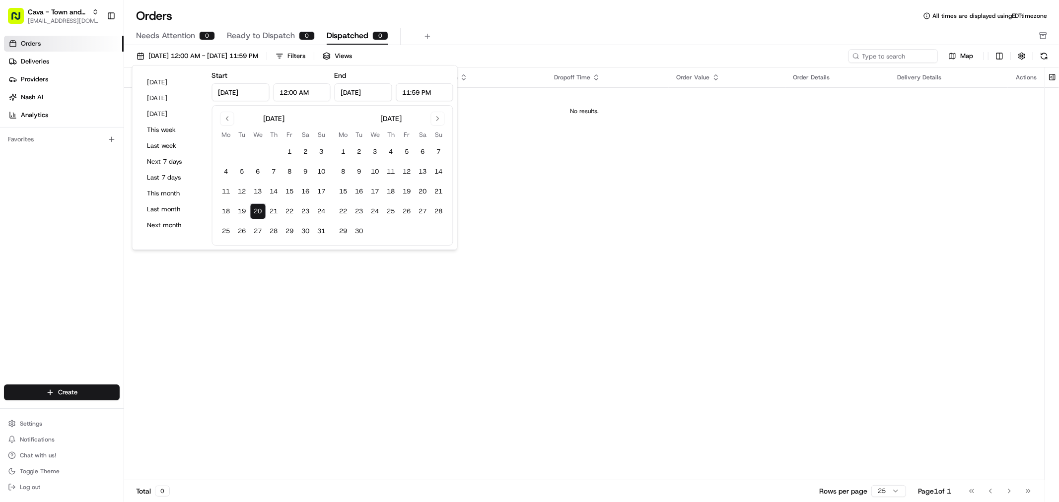
click at [448, 23] on div "Orders All times are displayed using EDT timezone" at bounding box center [591, 16] width 935 height 16
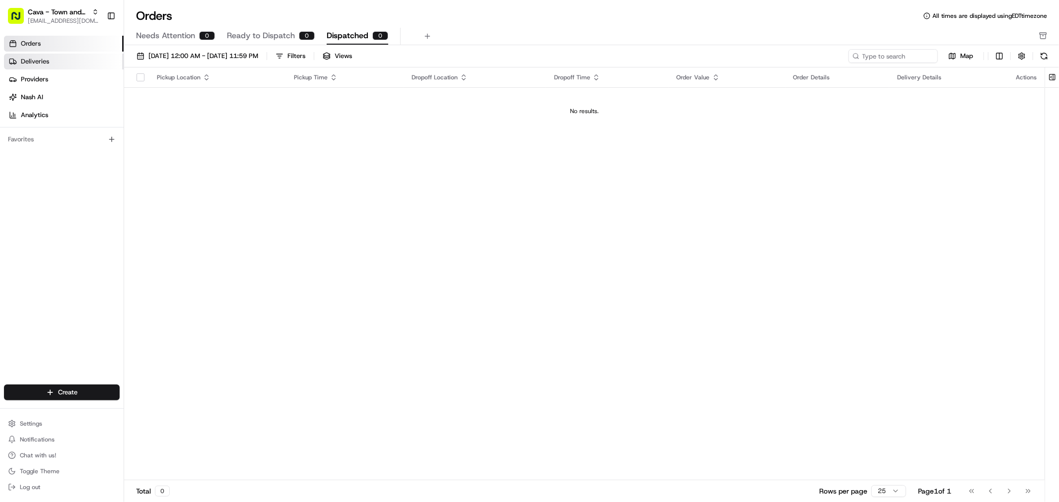
click at [76, 67] on link "Deliveries" at bounding box center [64, 62] width 120 height 16
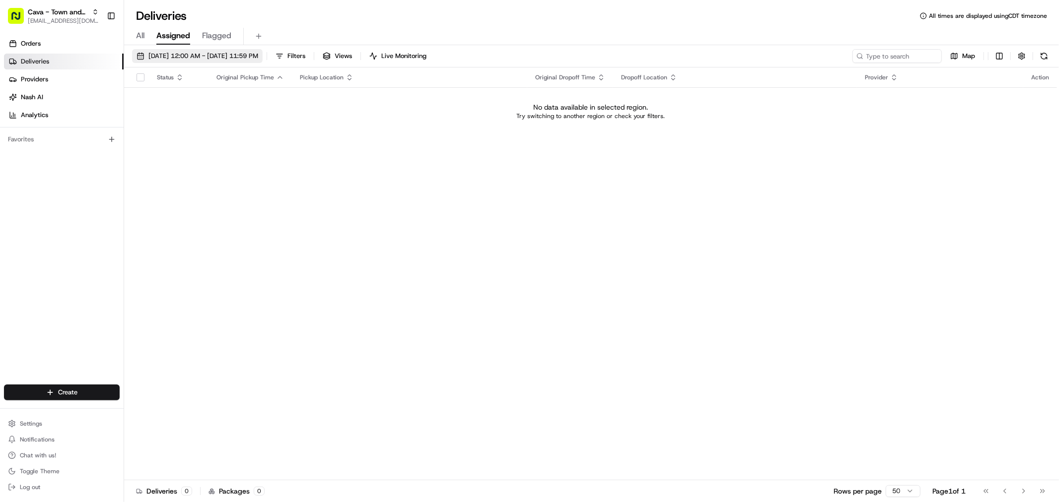
drag, startPoint x: 256, startPoint y: 110, endPoint x: 181, endPoint y: 62, distance: 89.1
click at [255, 110] on div "No data available in selected region. Try switching to another region or check …" at bounding box center [590, 111] width 925 height 18
click at [142, 30] on span "All" at bounding box center [140, 36] width 8 height 12
click at [894, 55] on input at bounding box center [882, 56] width 119 height 14
paste input "[PERSON_NAME]"
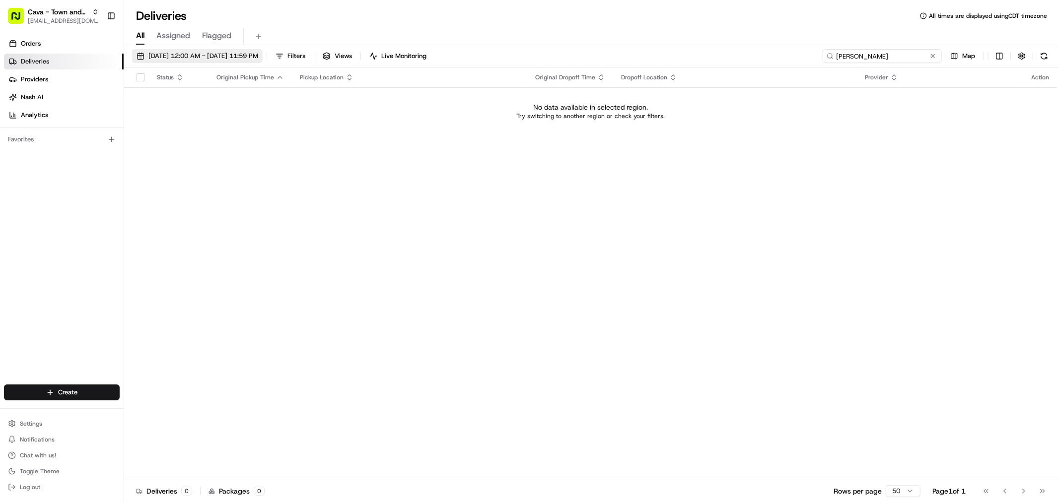
type input "[PERSON_NAME]"
click at [192, 61] on button "[DATE] 12:00 AM - [DATE] 11:59 PM" at bounding box center [197, 56] width 131 height 14
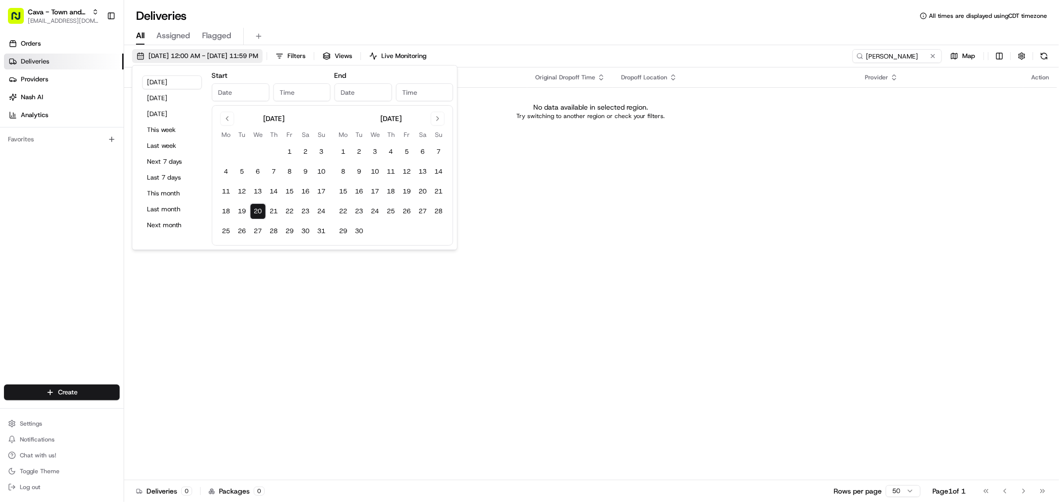
type input "[DATE]"
type input "12:00 AM"
type input "[DATE]"
type input "11:59 PM"
click at [242, 209] on button "19" at bounding box center [242, 212] width 16 height 16
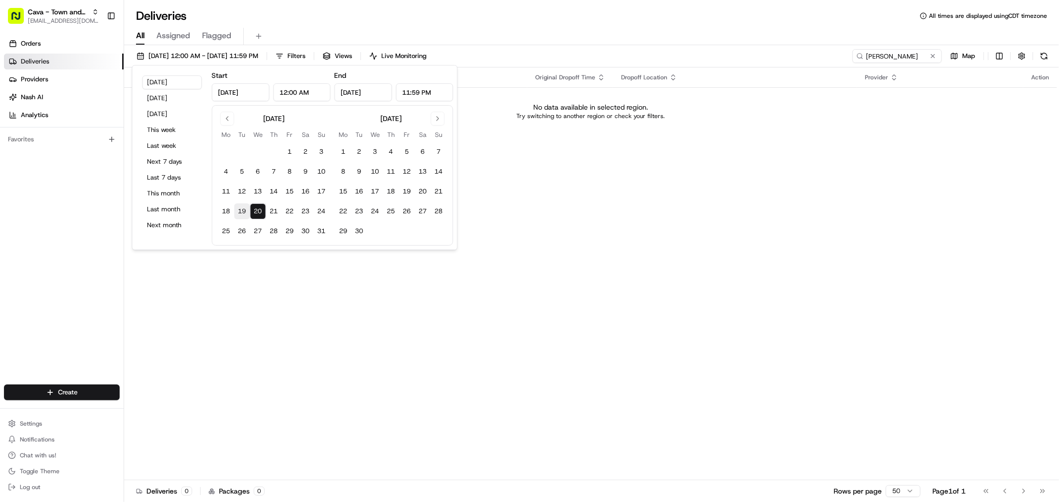
type input "[DATE]"
click at [293, 212] on button "22" at bounding box center [290, 212] width 16 height 16
type input "[DATE]"
click at [602, 228] on div "Status Original Pickup Time Pickup Location Original Dropoff Time Dropoff Locat…" at bounding box center [590, 274] width 933 height 413
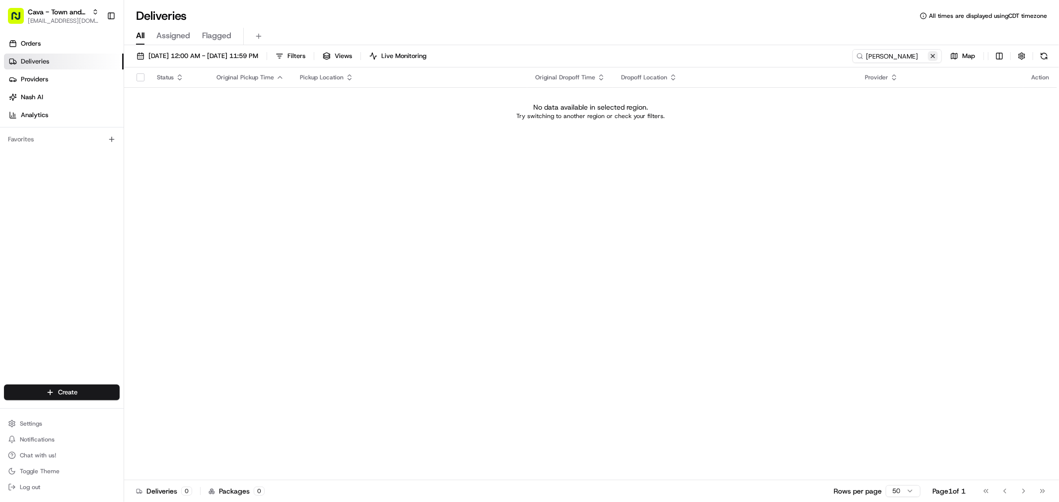
click at [932, 57] on button at bounding box center [933, 56] width 10 height 10
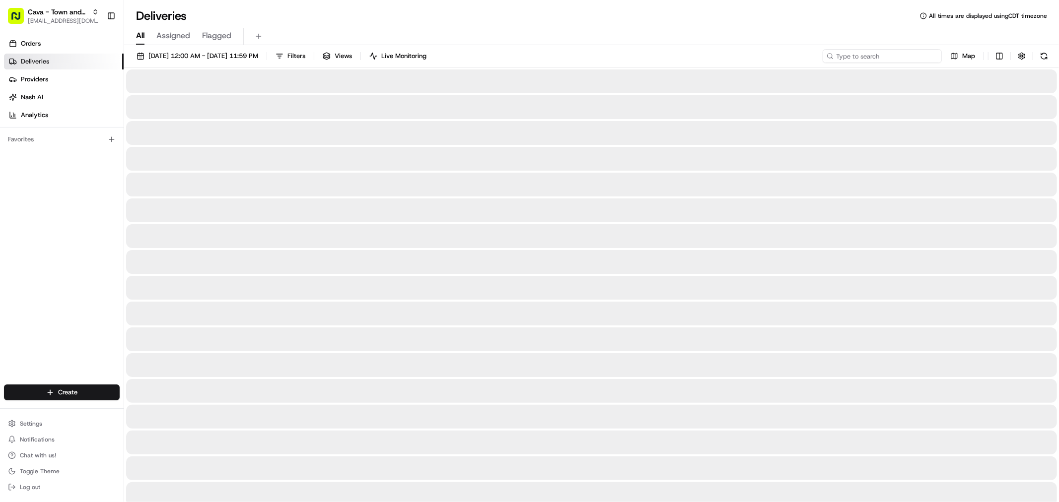
click at [908, 58] on input at bounding box center [882, 56] width 119 height 14
paste input "[STREET_ADDRESS]"
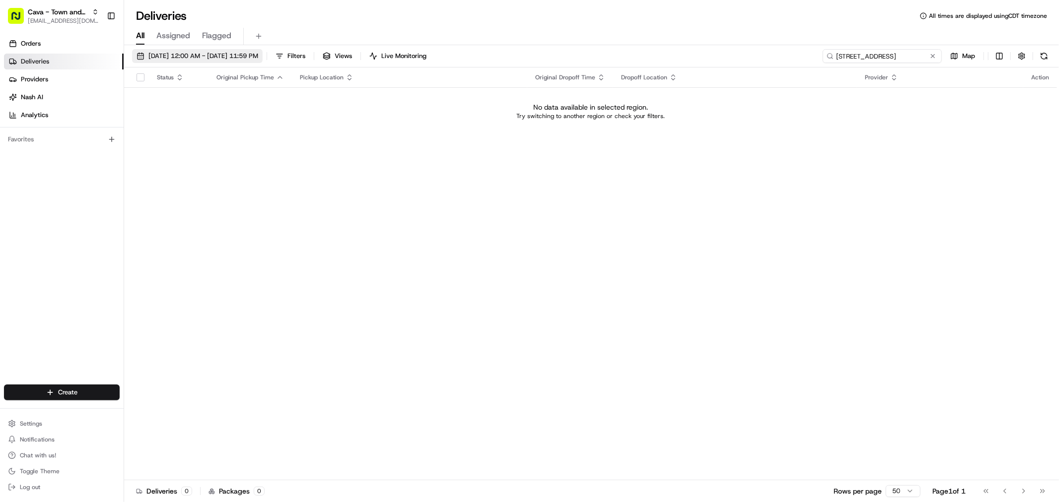
type input "[STREET_ADDRESS]"
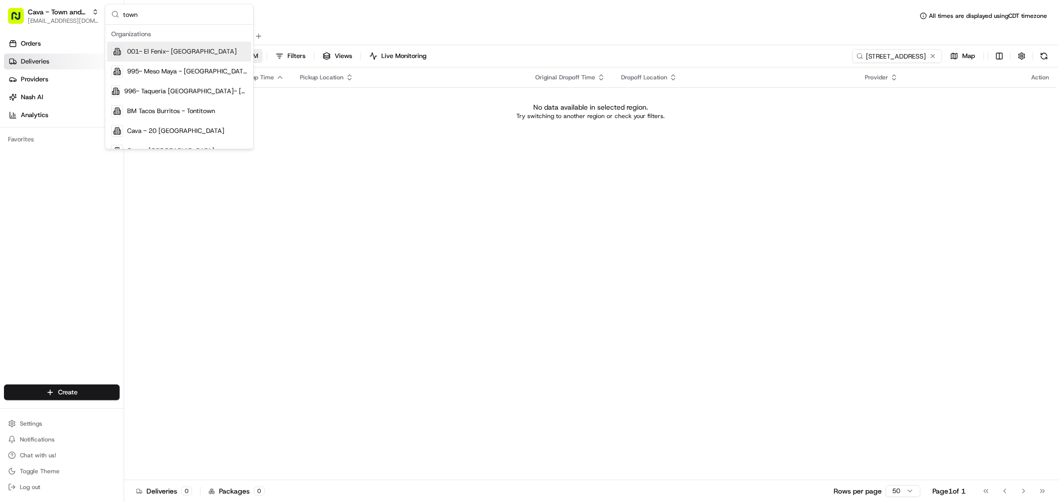
type input "town"
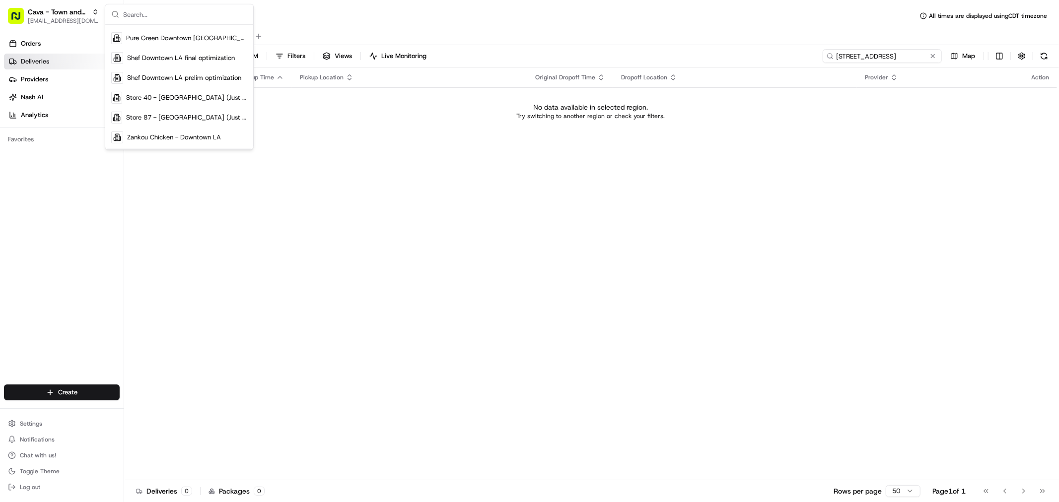
click at [935, 51] on input "[STREET_ADDRESS]" at bounding box center [882, 56] width 119 height 14
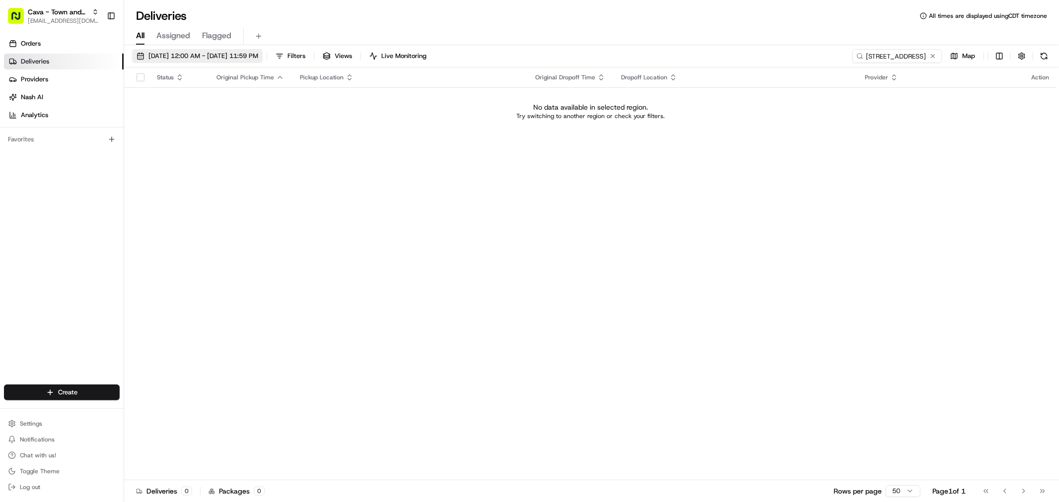
click at [154, 57] on span "[DATE] 12:00 AM - [DATE] 11:59 PM" at bounding box center [203, 56] width 110 height 9
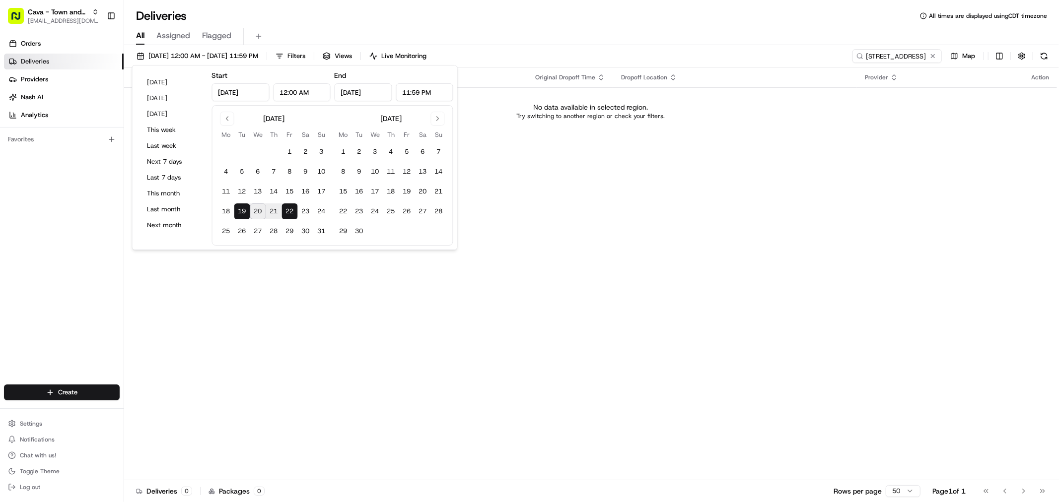
click at [504, 11] on div "Deliveries All times are displayed using CDT timezone" at bounding box center [591, 16] width 935 height 16
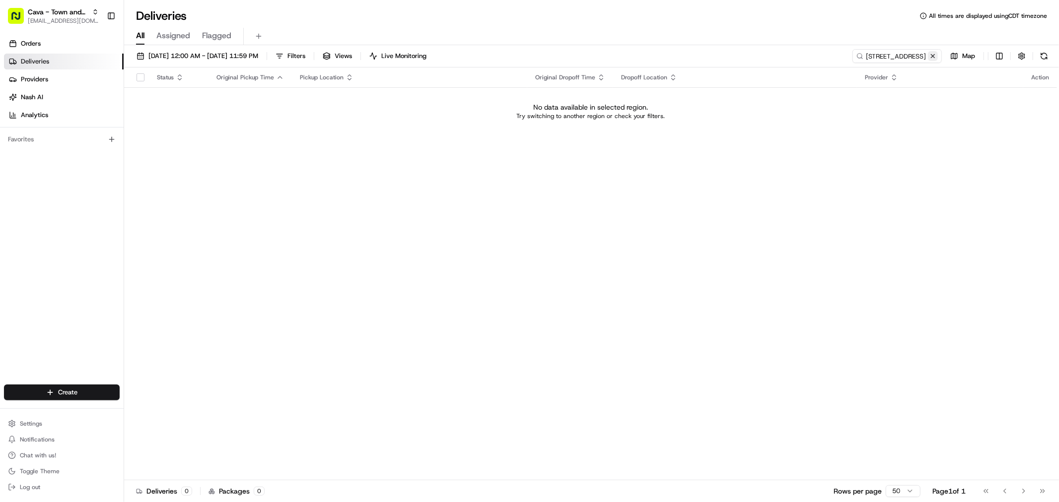
click at [931, 53] on button at bounding box center [933, 56] width 10 height 10
click at [98, 51] on link "Orders" at bounding box center [64, 44] width 120 height 16
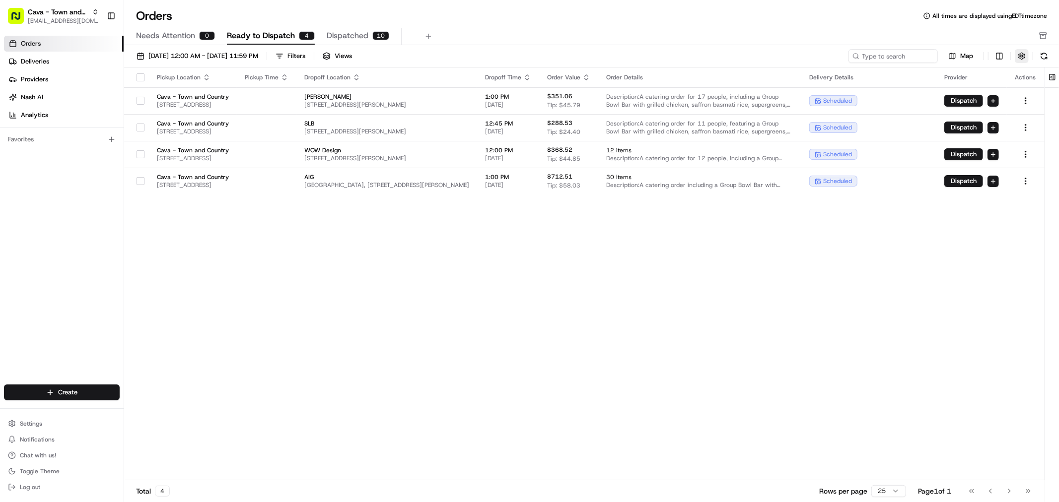
click at [1015, 58] on button "button" at bounding box center [1022, 56] width 14 height 14
click at [186, 37] on span "Needs Attention" at bounding box center [165, 36] width 59 height 12
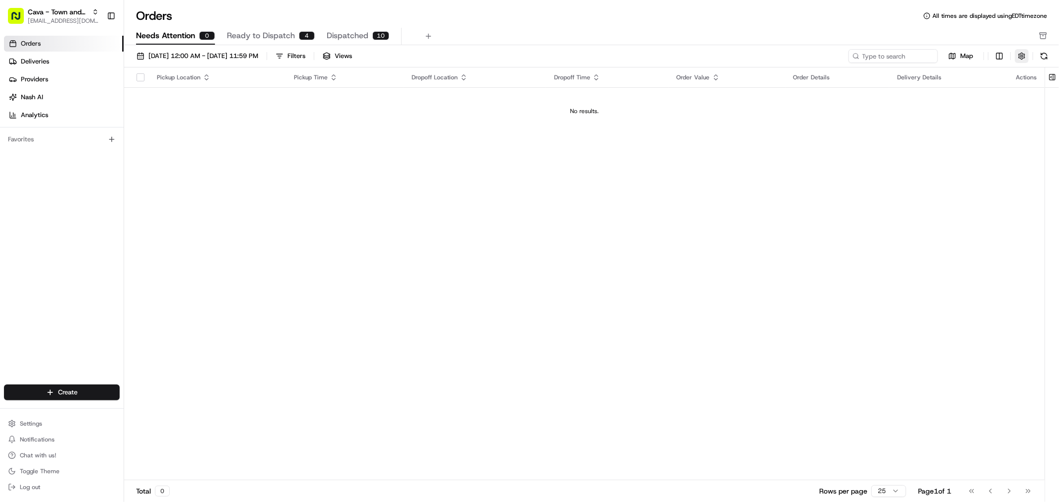
click at [1024, 57] on button "button" at bounding box center [1022, 56] width 14 height 14
click at [826, 181] on div "Pickup Location Pickup Time Dropoff Location Dropoff Time Order Value Order Det…" at bounding box center [584, 274] width 920 height 413
